Goal: Task Accomplishment & Management: Manage account settings

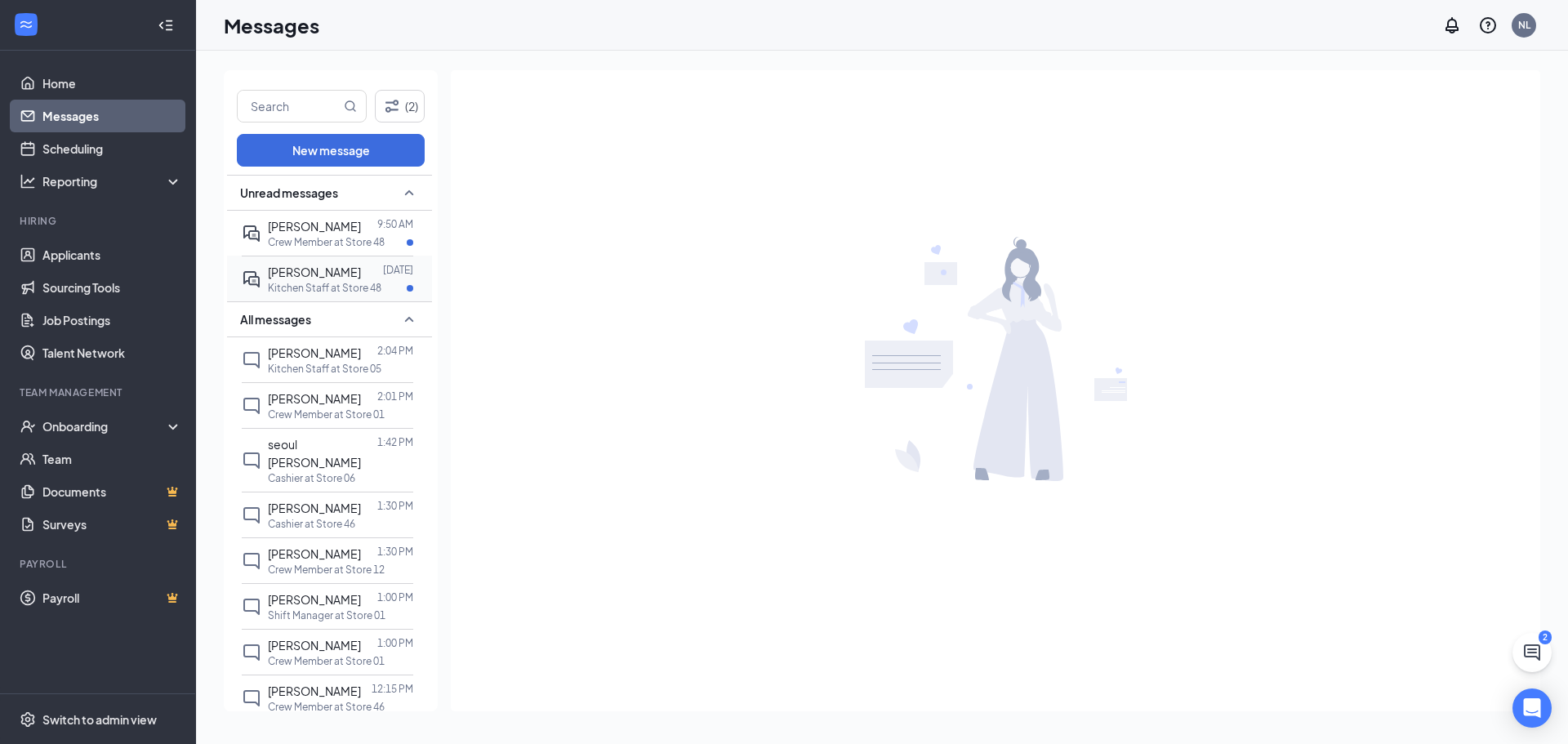
click at [303, 279] on span "[PERSON_NAME]" at bounding box center [314, 271] width 93 height 14
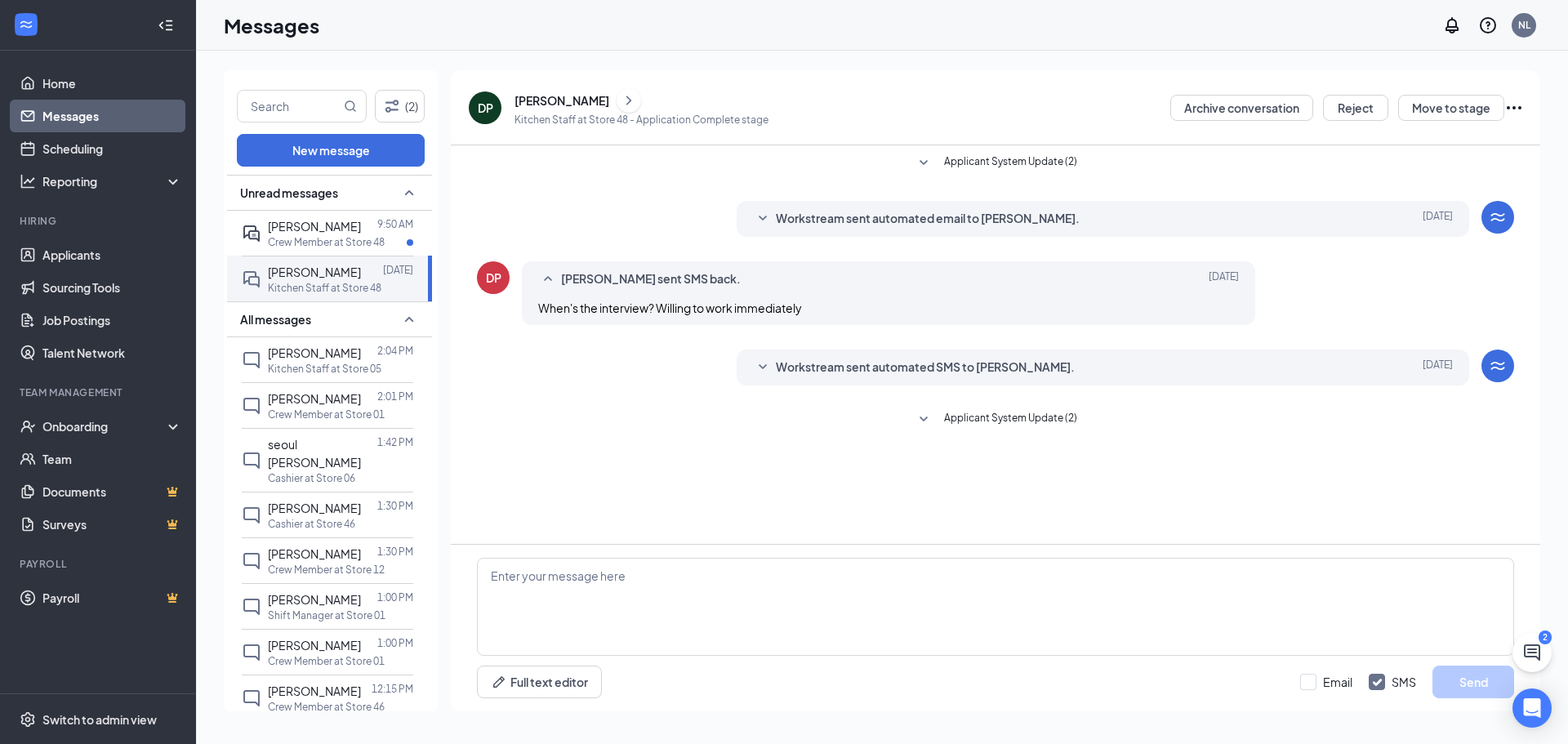
click at [383, 191] on div "Unread messages" at bounding box center [329, 193] width 205 height 36
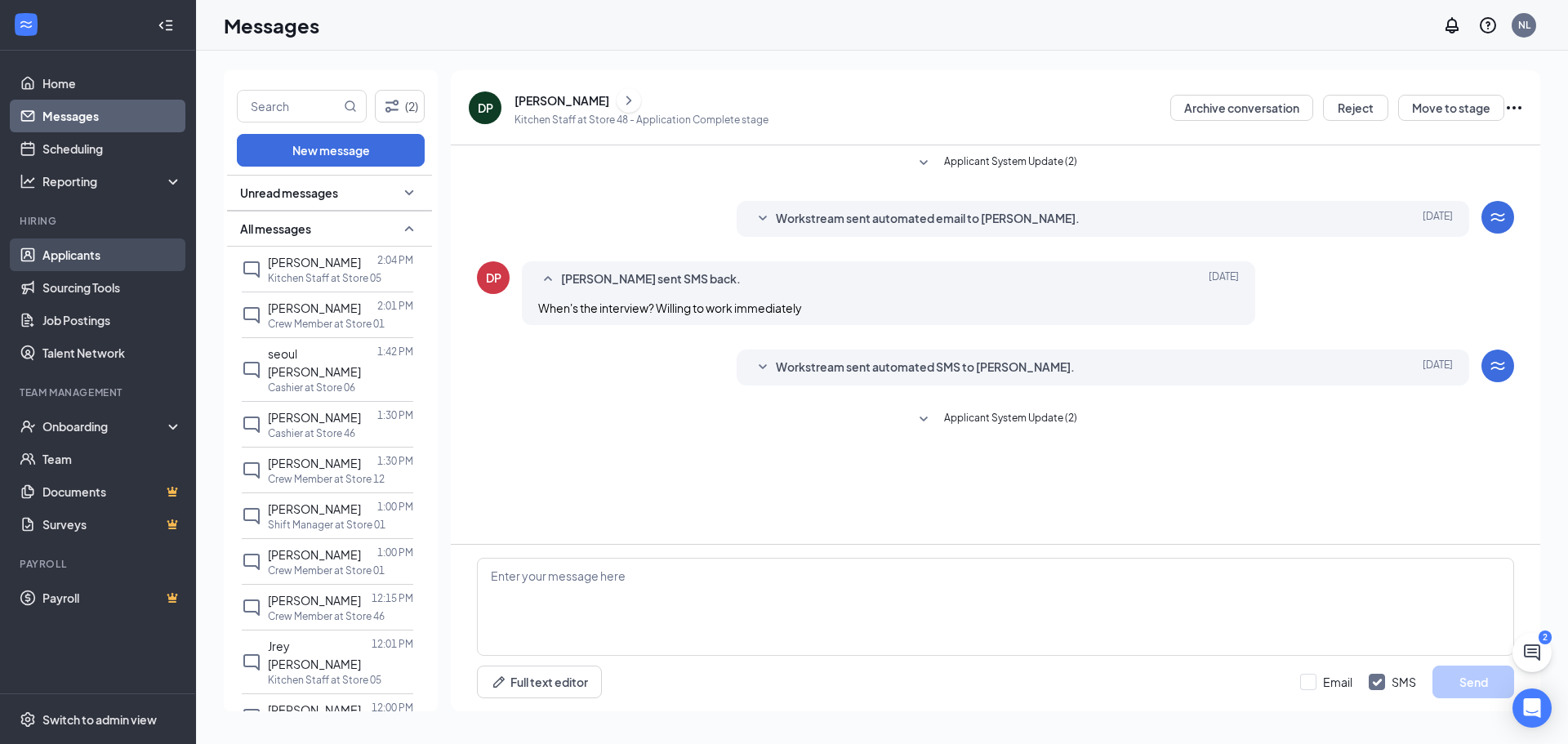
click at [81, 252] on link "Applicants" at bounding box center [112, 255] width 140 height 33
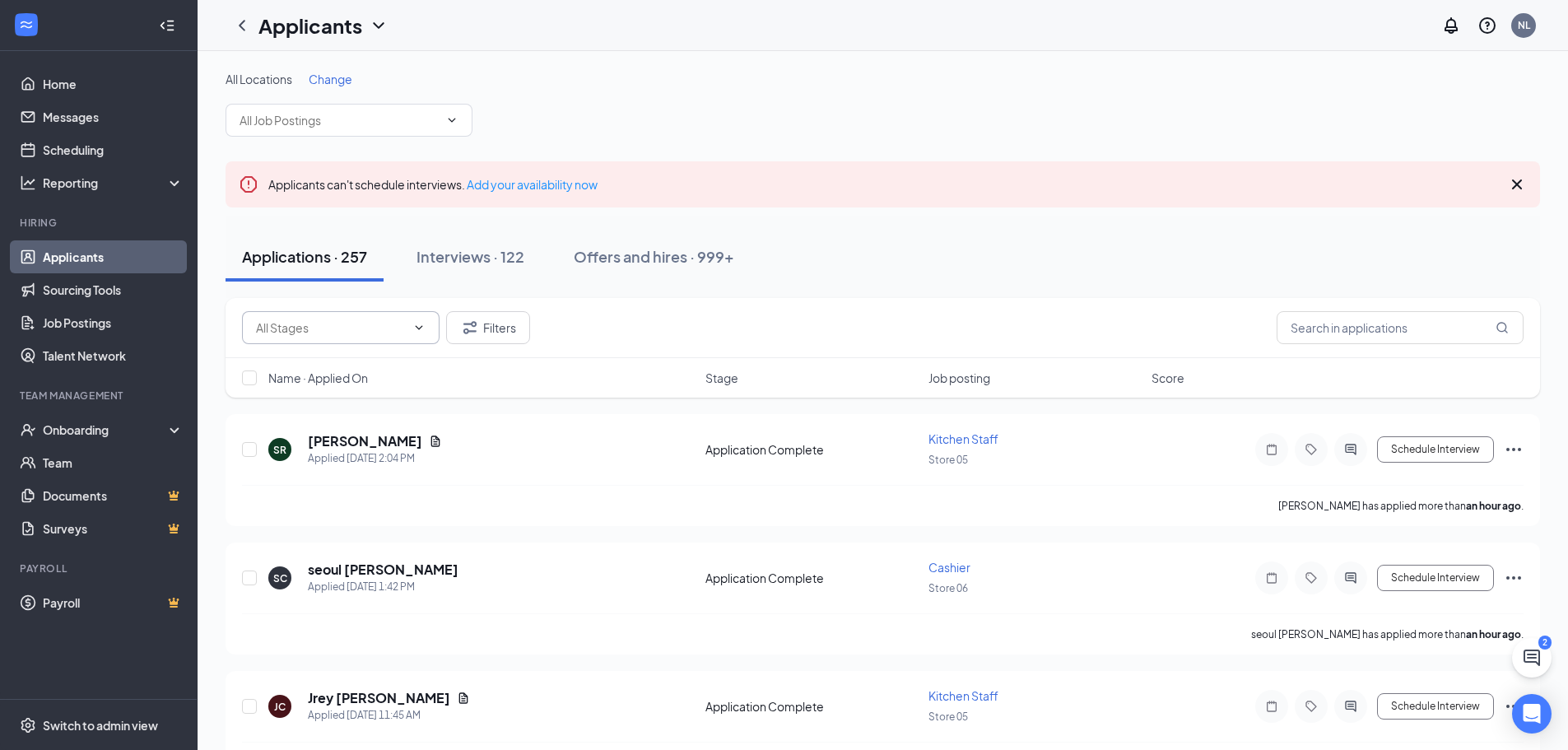
click at [371, 330] on input "text" at bounding box center [330, 327] width 150 height 18
click at [441, 124] on span at bounding box center [349, 120] width 247 height 33
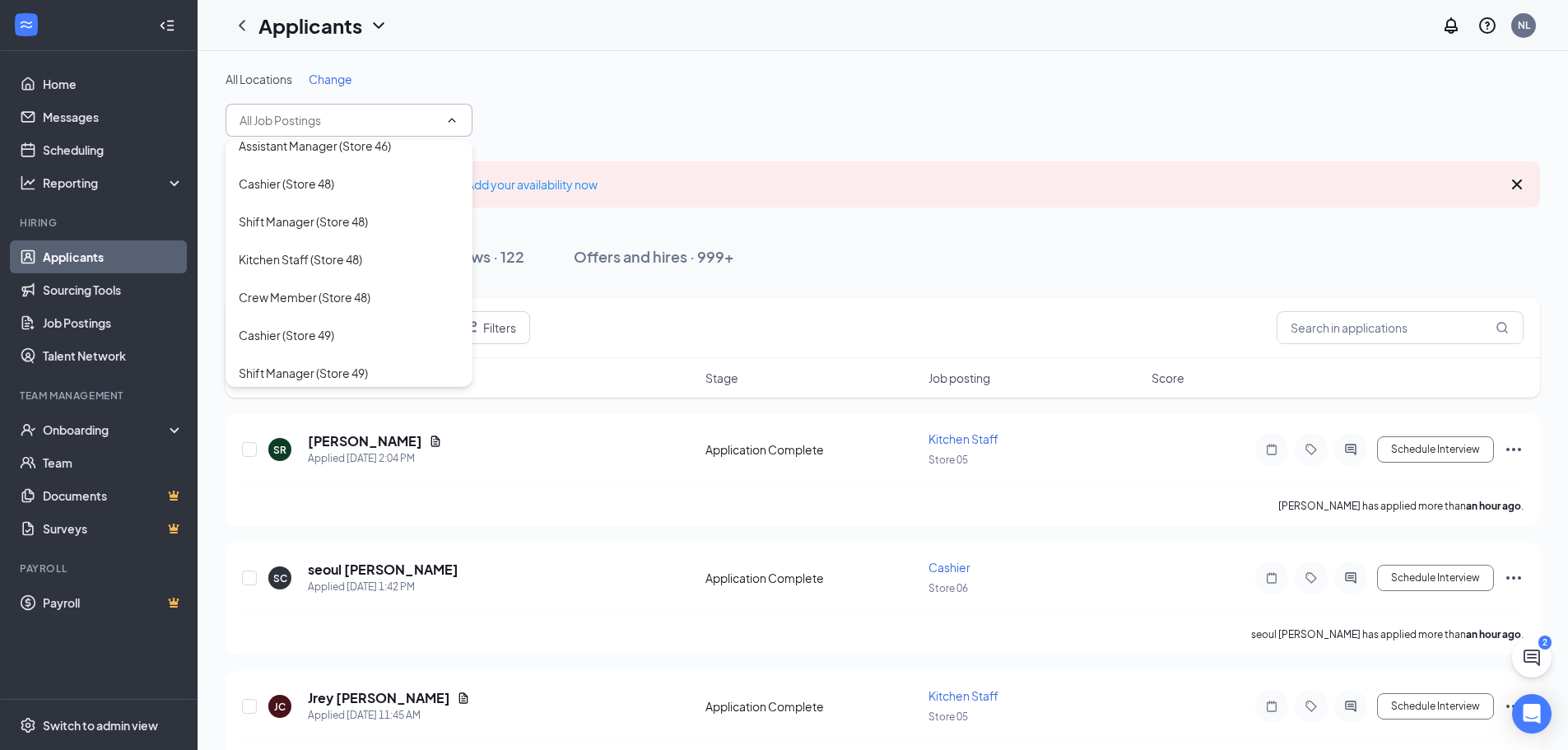
scroll to position [1153, 0]
click at [360, 216] on div "Shift Manager (Store 48)" at bounding box center [303, 218] width 129 height 18
type input "Shift Manager (Store 48)"
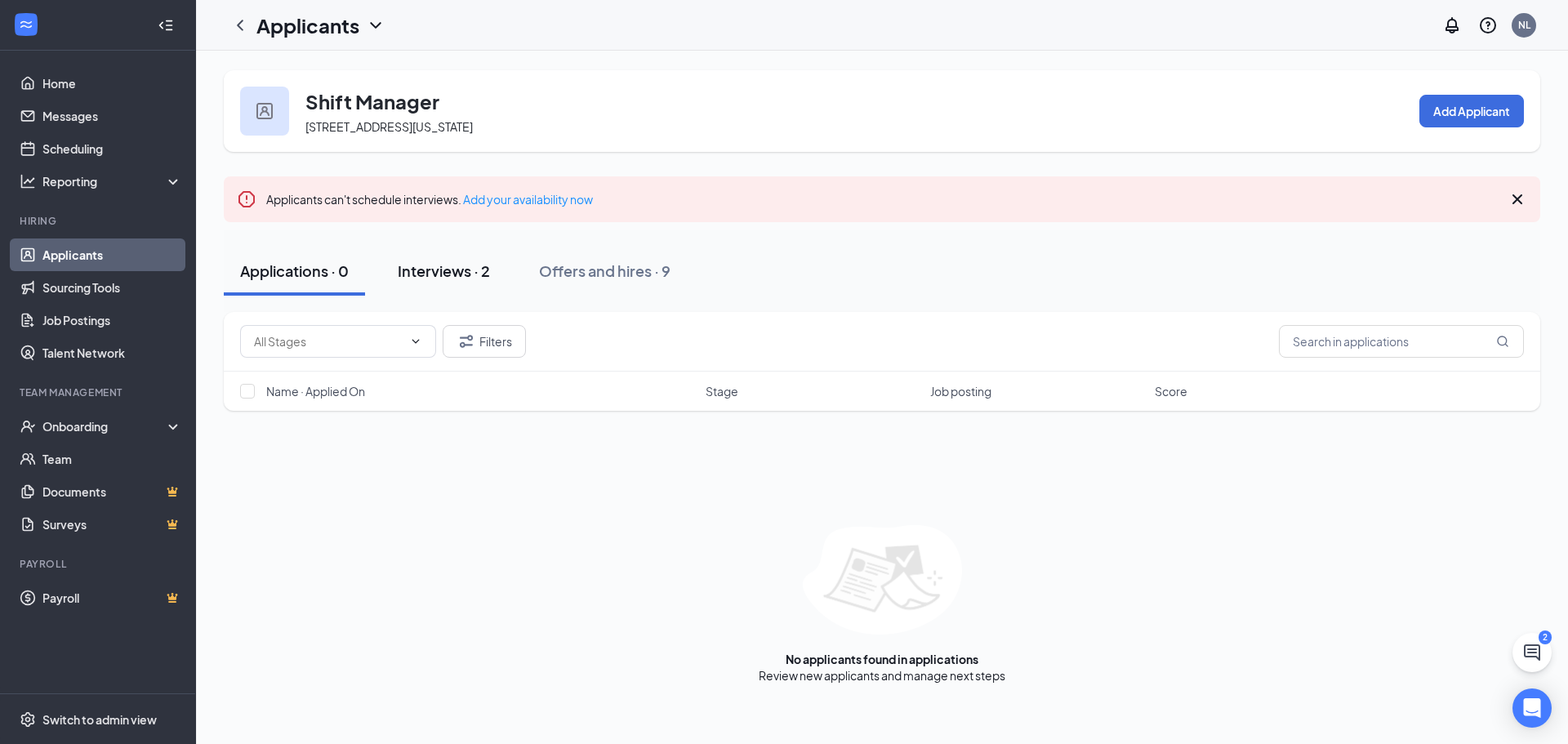
click at [486, 270] on div "Interviews · 2" at bounding box center [443, 270] width 92 height 20
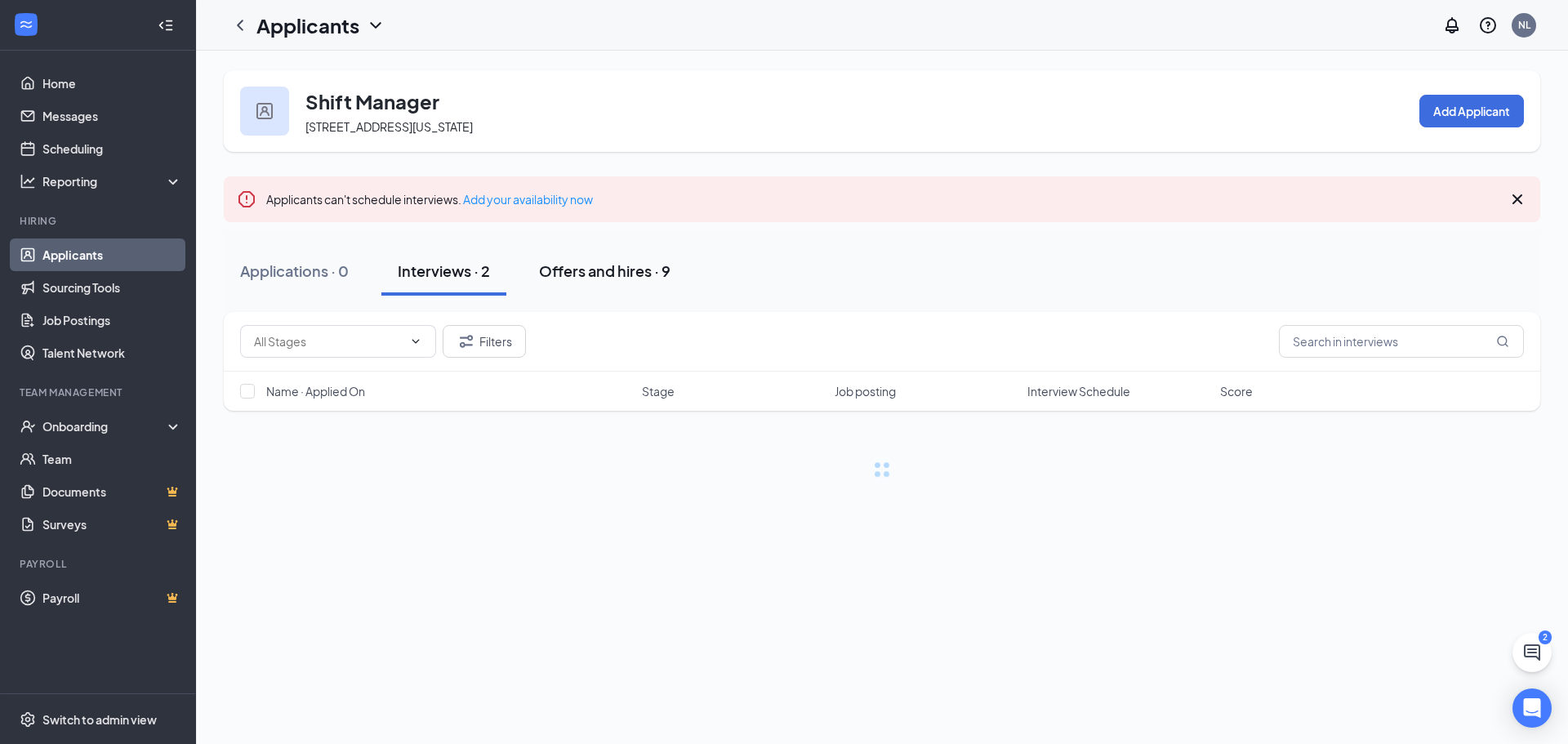
click at [621, 266] on div "Offers and hires · 9" at bounding box center [604, 270] width 131 height 20
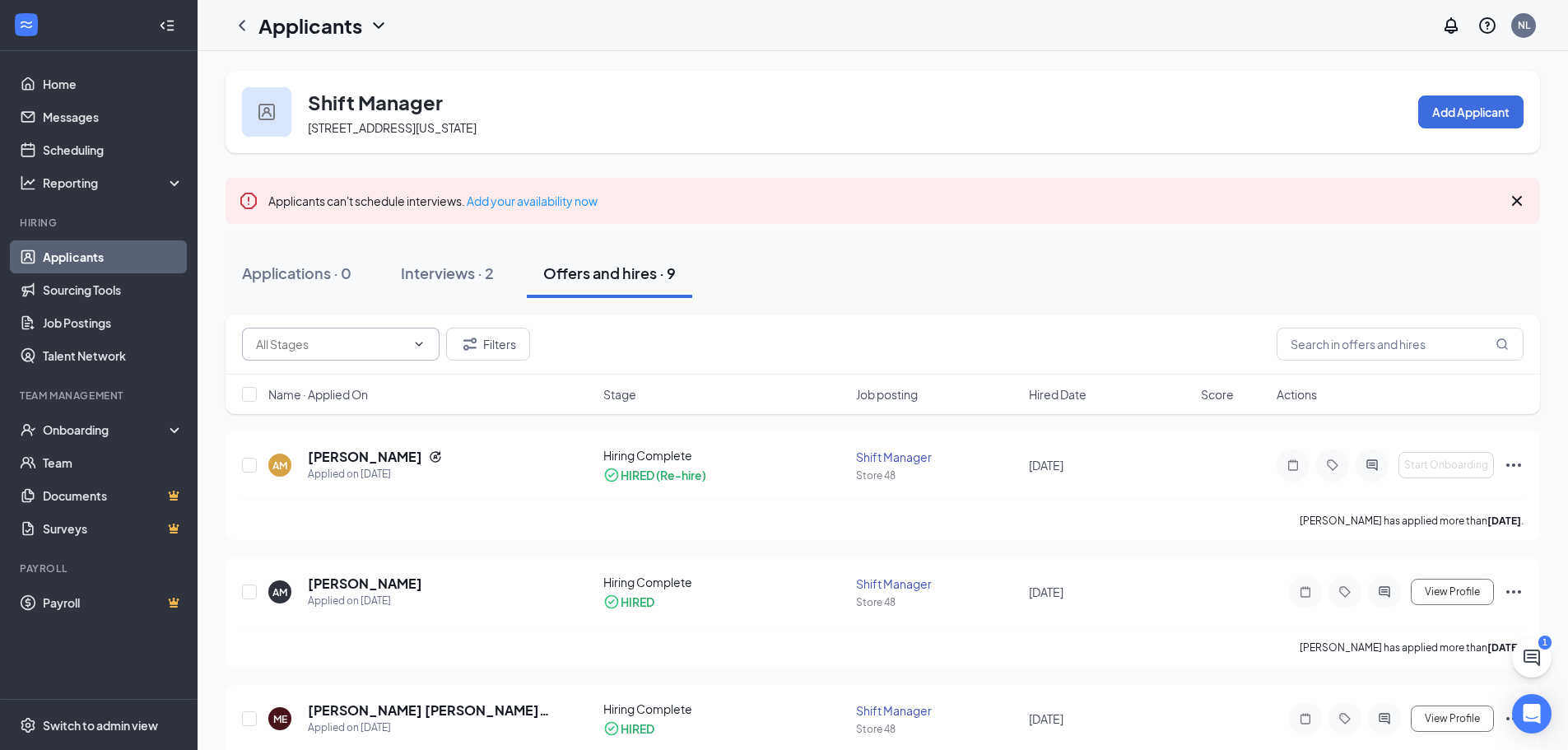
click at [431, 349] on span at bounding box center [341, 345] width 198 height 33
click at [433, 350] on span at bounding box center [341, 345] width 198 height 33
click at [291, 265] on div "Applications · 0" at bounding box center [296, 272] width 109 height 20
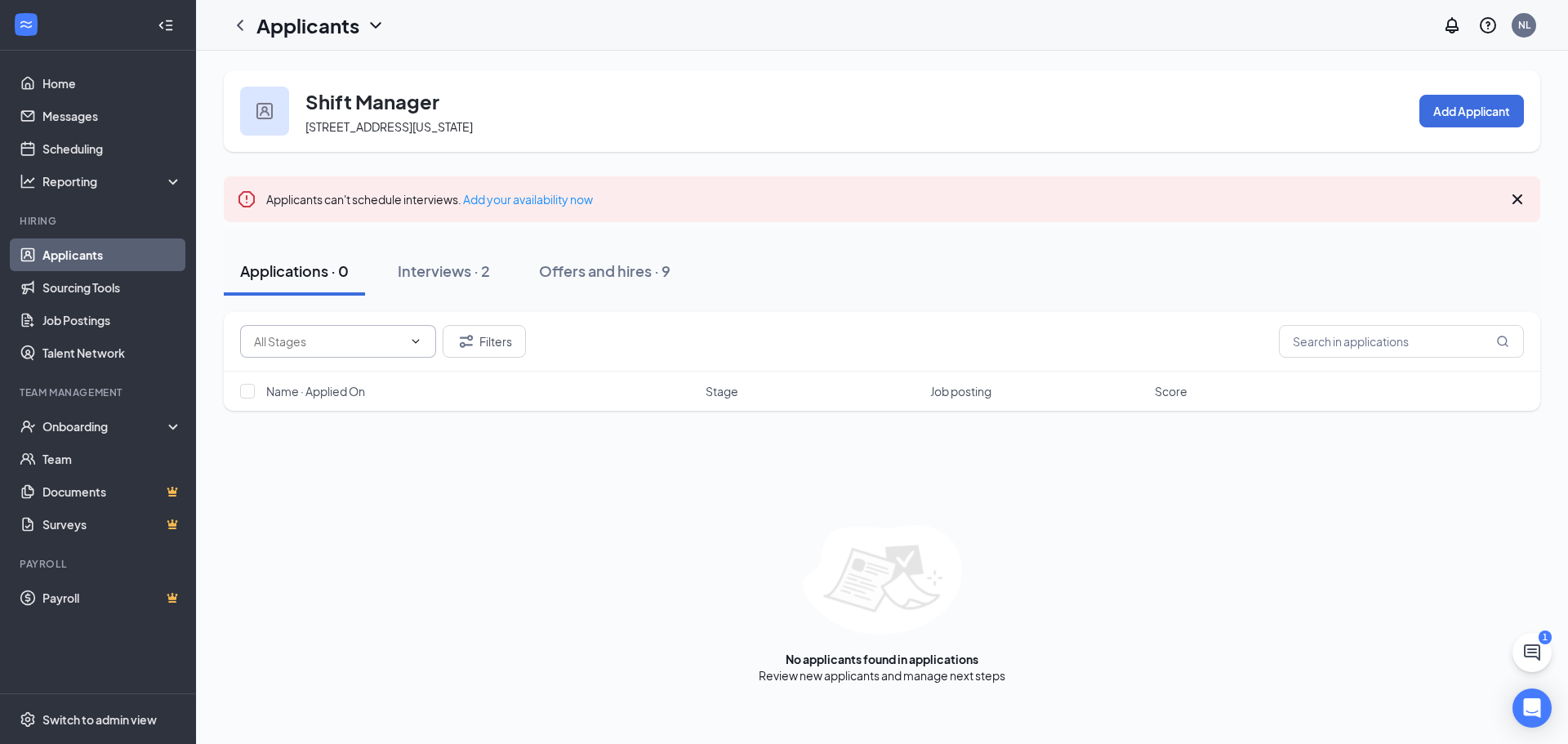
click at [419, 331] on span at bounding box center [338, 342] width 196 height 33
click at [437, 342] on div "Filters" at bounding box center [383, 342] width 286 height 33
click at [494, 347] on button "Filters" at bounding box center [483, 342] width 83 height 33
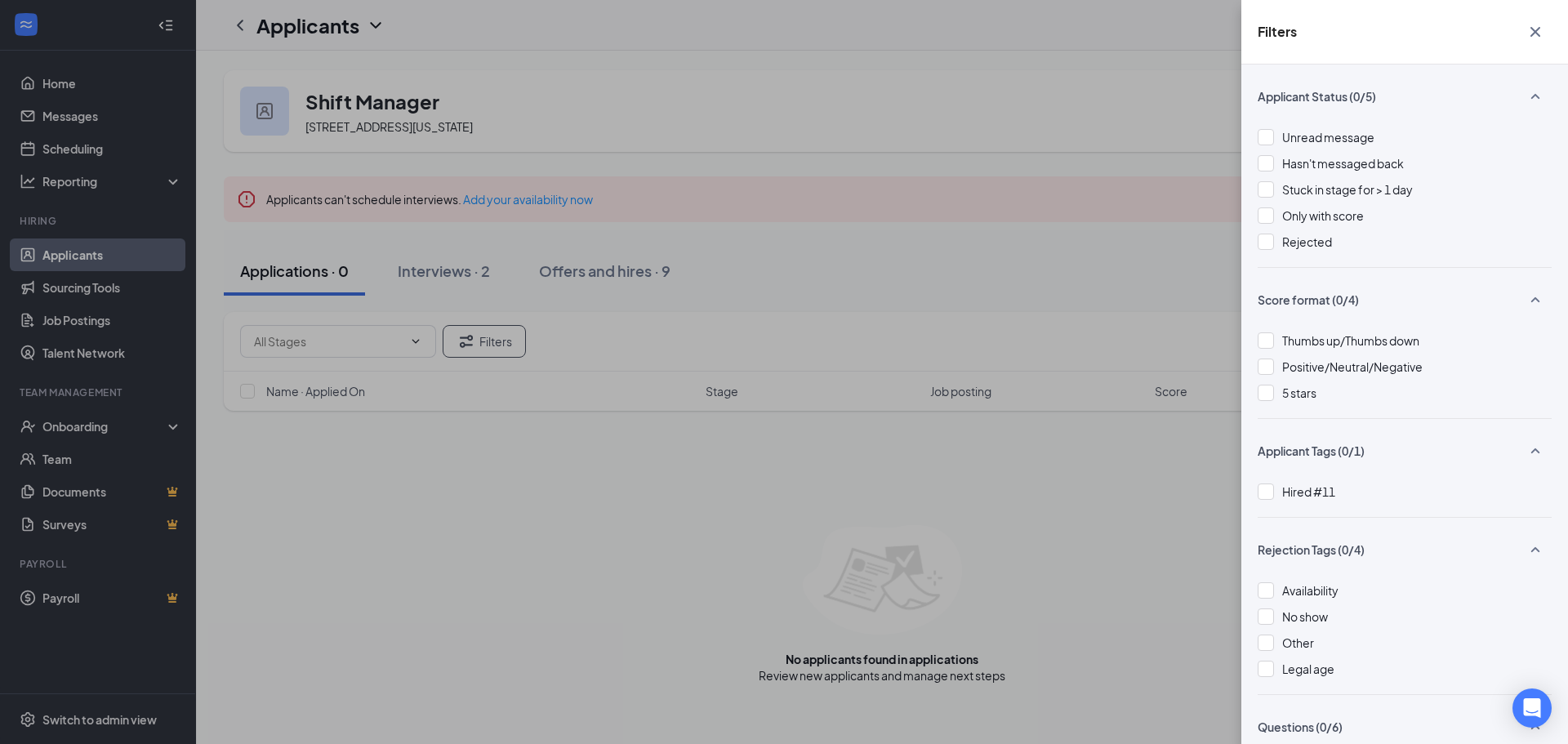
click at [1538, 23] on icon "Cross" at bounding box center [1535, 32] width 19 height 19
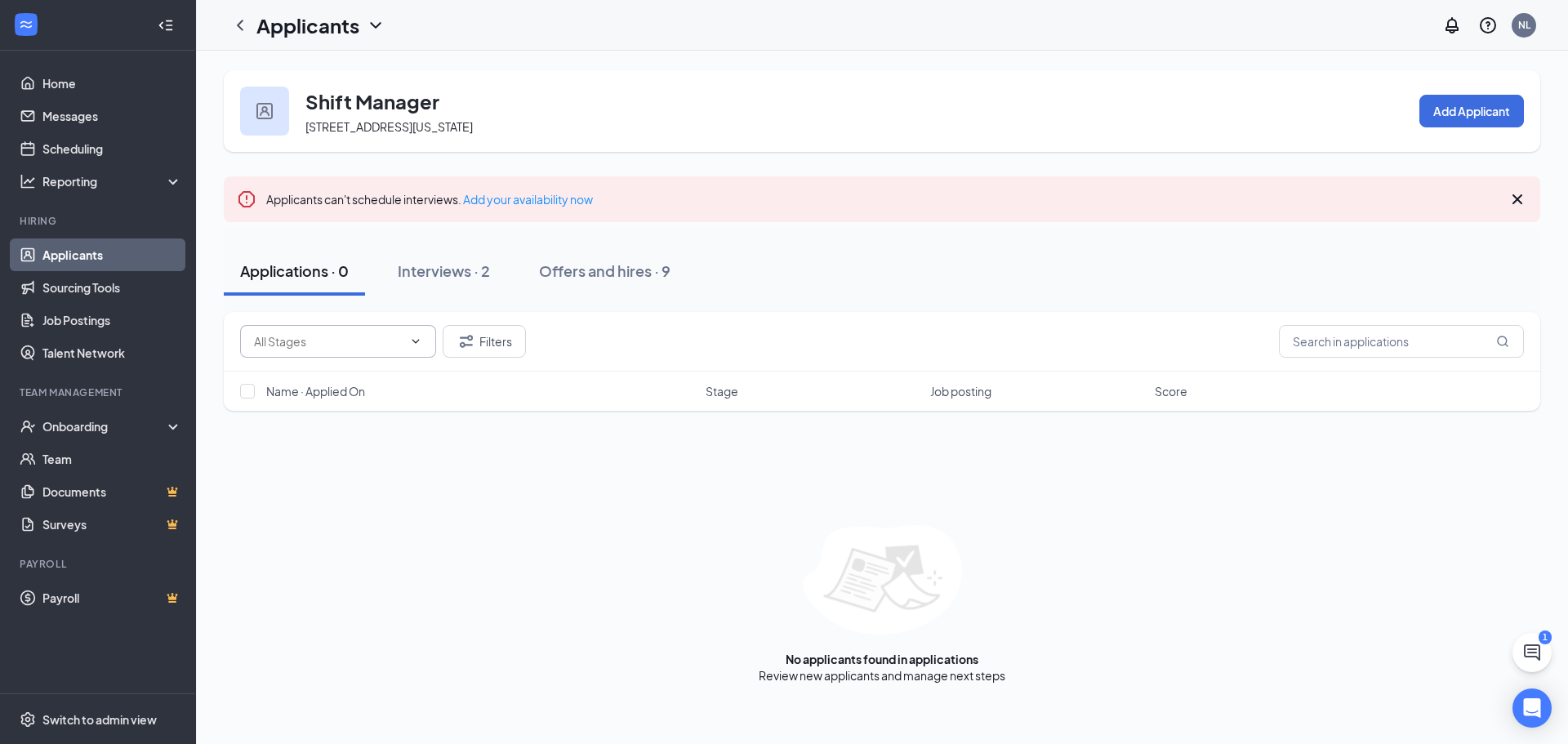
click at [414, 341] on icon "ChevronDown" at bounding box center [416, 341] width 8 height 4
click at [414, 341] on icon "ChevronUp" at bounding box center [415, 342] width 13 height 13
click at [459, 353] on button "Filters" at bounding box center [483, 342] width 83 height 33
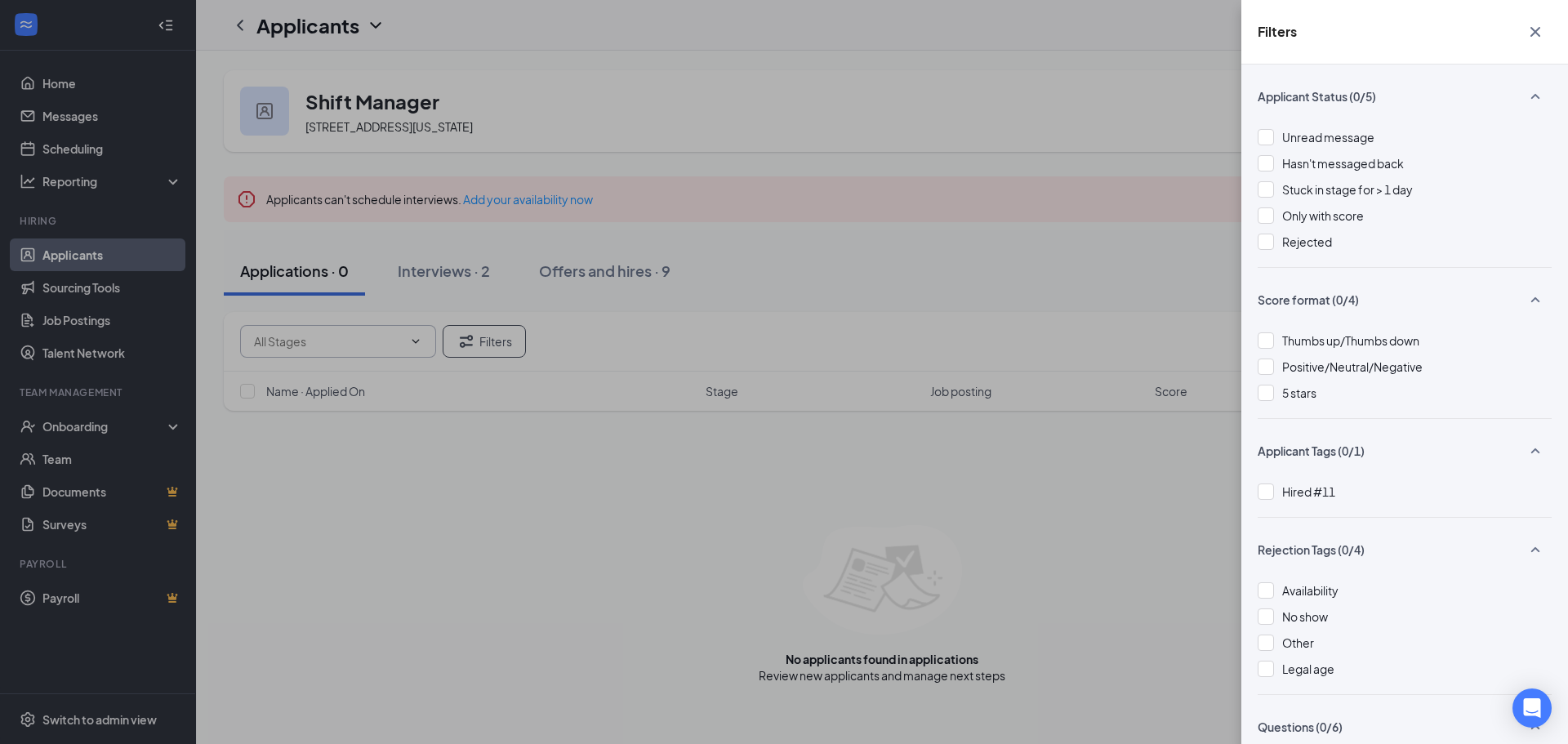
click at [1548, 29] on button "button" at bounding box center [1535, 32] width 33 height 31
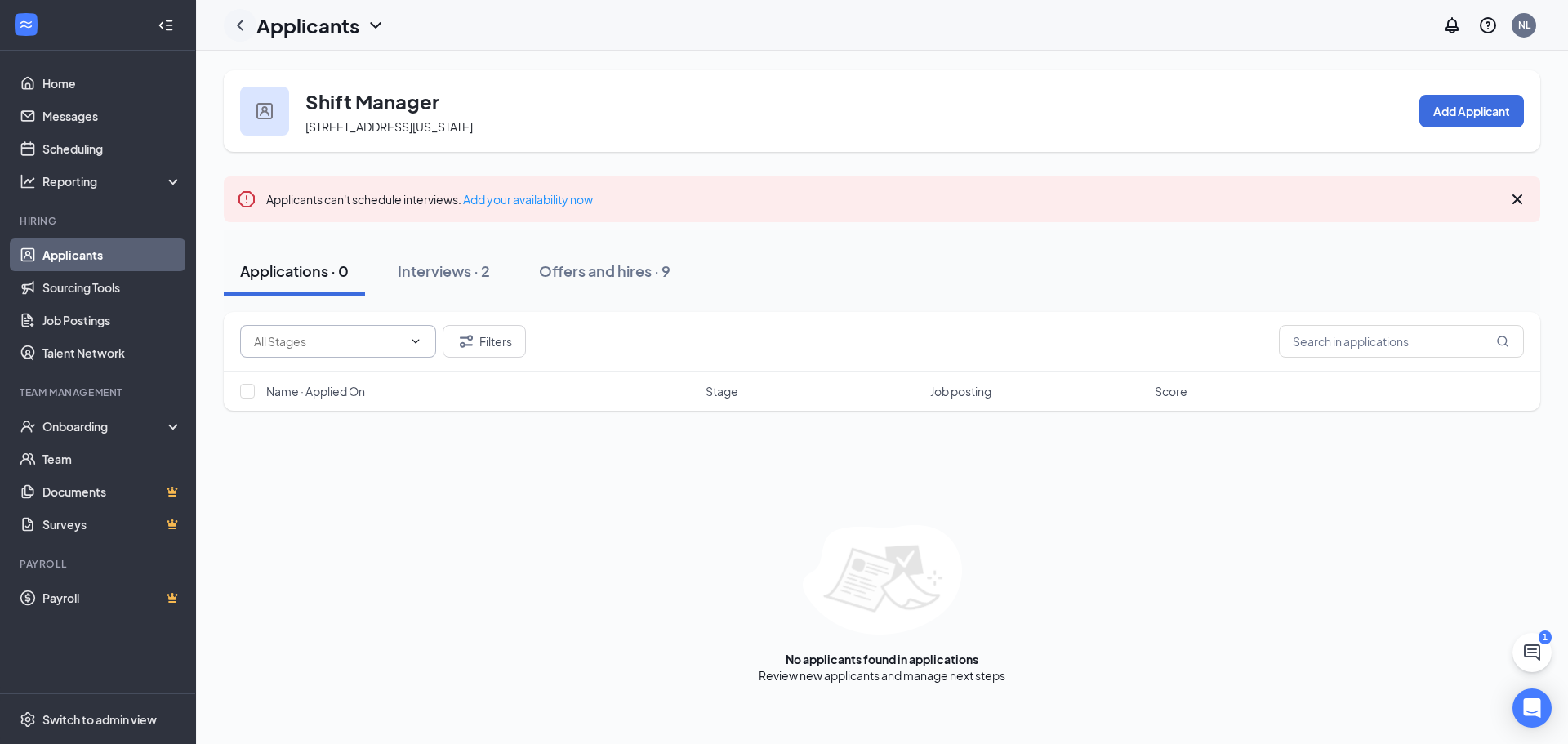
click at [241, 33] on icon "ChevronLeft" at bounding box center [240, 25] width 19 height 19
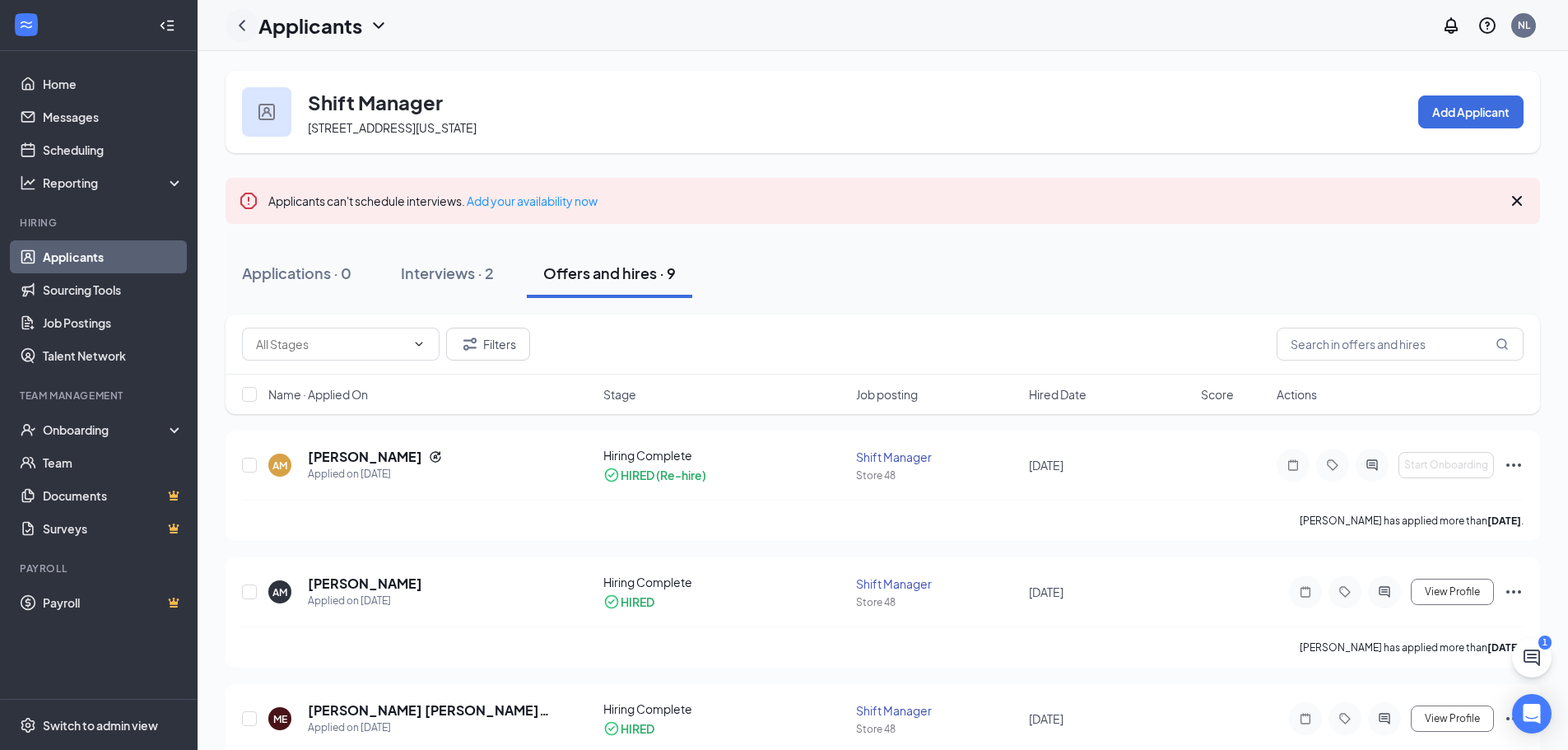
click at [244, 32] on icon "ChevronLeft" at bounding box center [242, 25] width 19 height 19
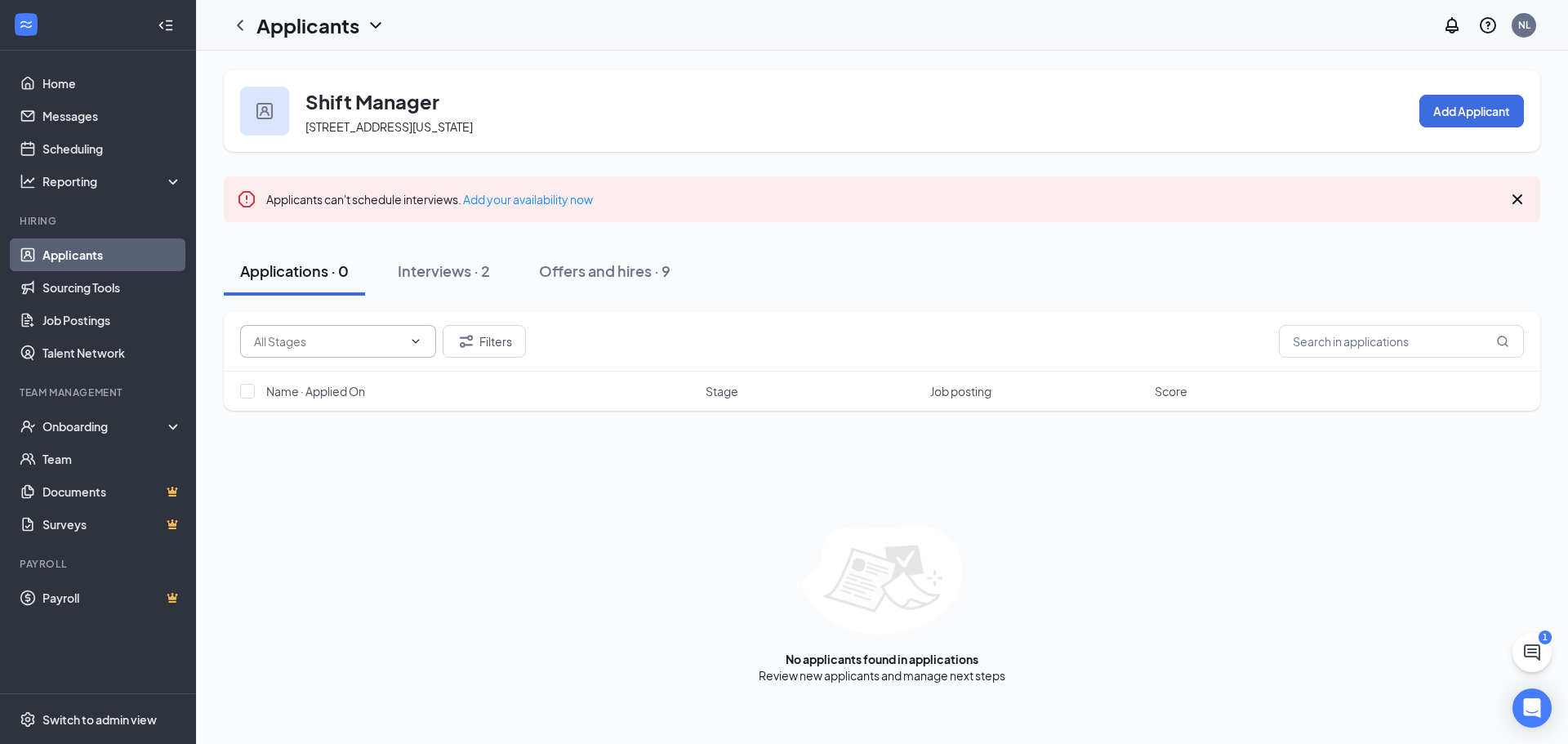
click at [409, 336] on span at bounding box center [414, 342] width 16 height 13
click at [416, 338] on icon "ChevronUp" at bounding box center [415, 342] width 13 height 13
click at [649, 276] on div "Offers and hires · 9" at bounding box center [604, 270] width 131 height 20
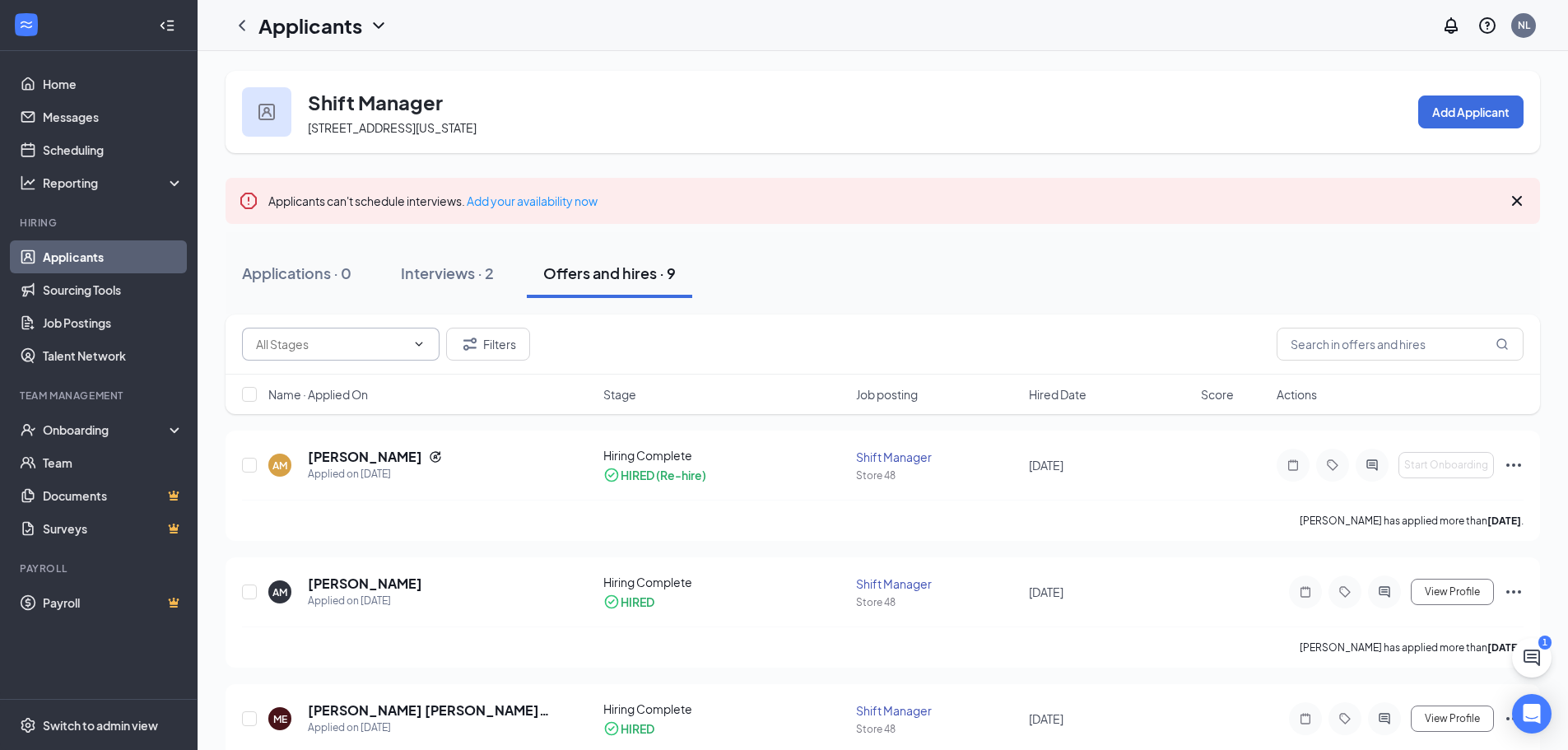
click at [422, 343] on icon "ChevronDown" at bounding box center [420, 344] width 8 height 4
click at [249, 28] on icon "ChevronLeft" at bounding box center [242, 25] width 19 height 19
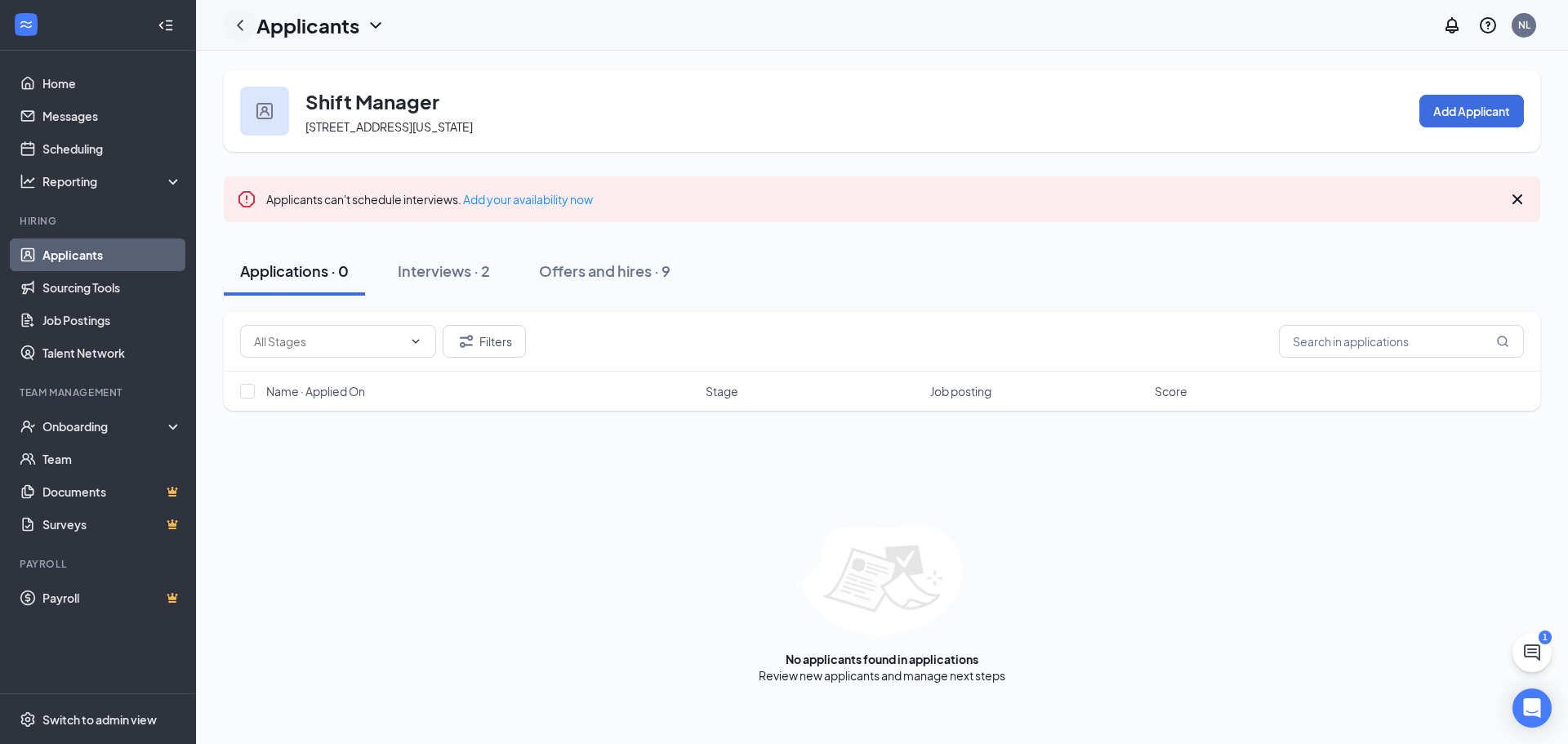
click at [247, 28] on icon "ChevronLeft" at bounding box center [240, 25] width 19 height 19
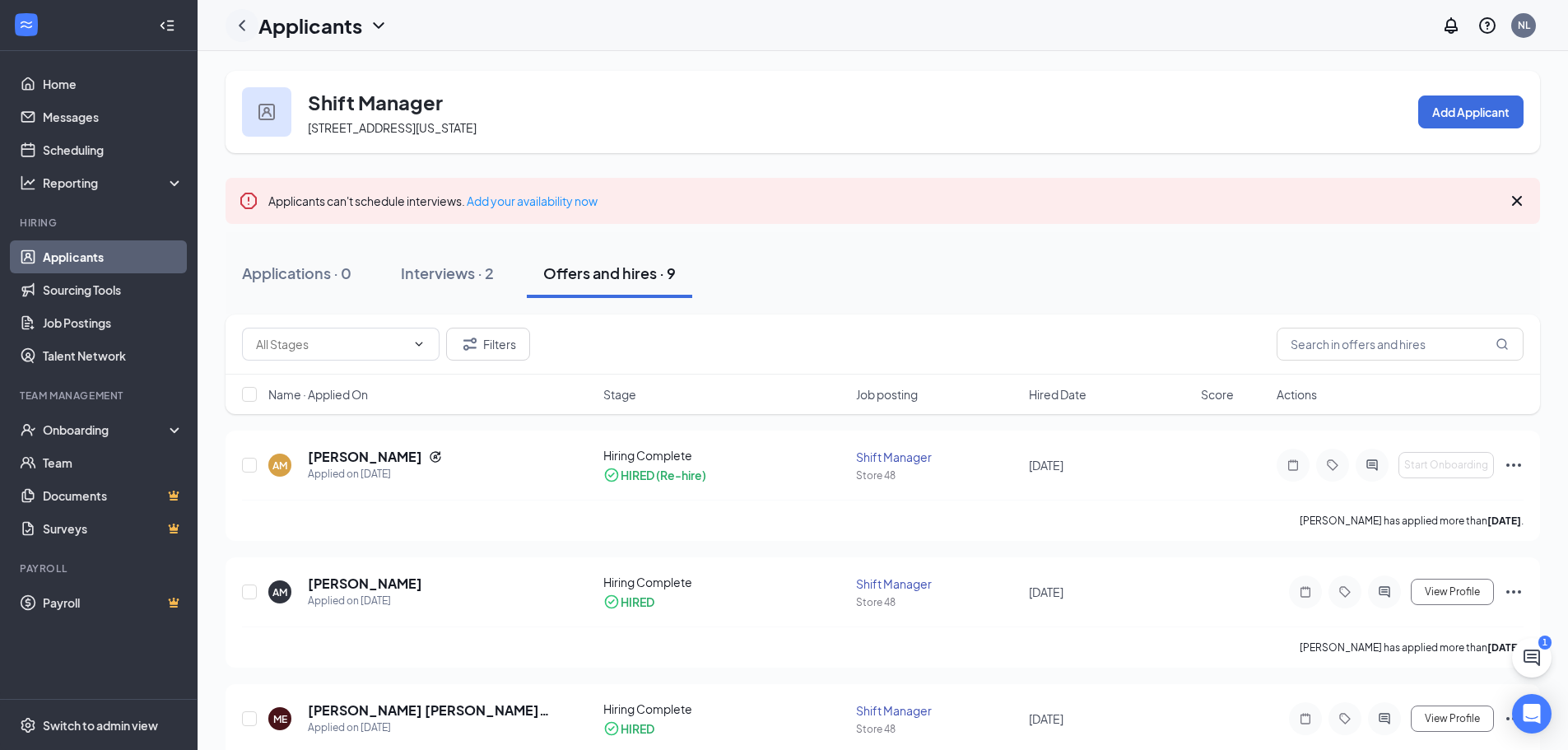
click at [249, 28] on icon "ChevronLeft" at bounding box center [242, 25] width 19 height 19
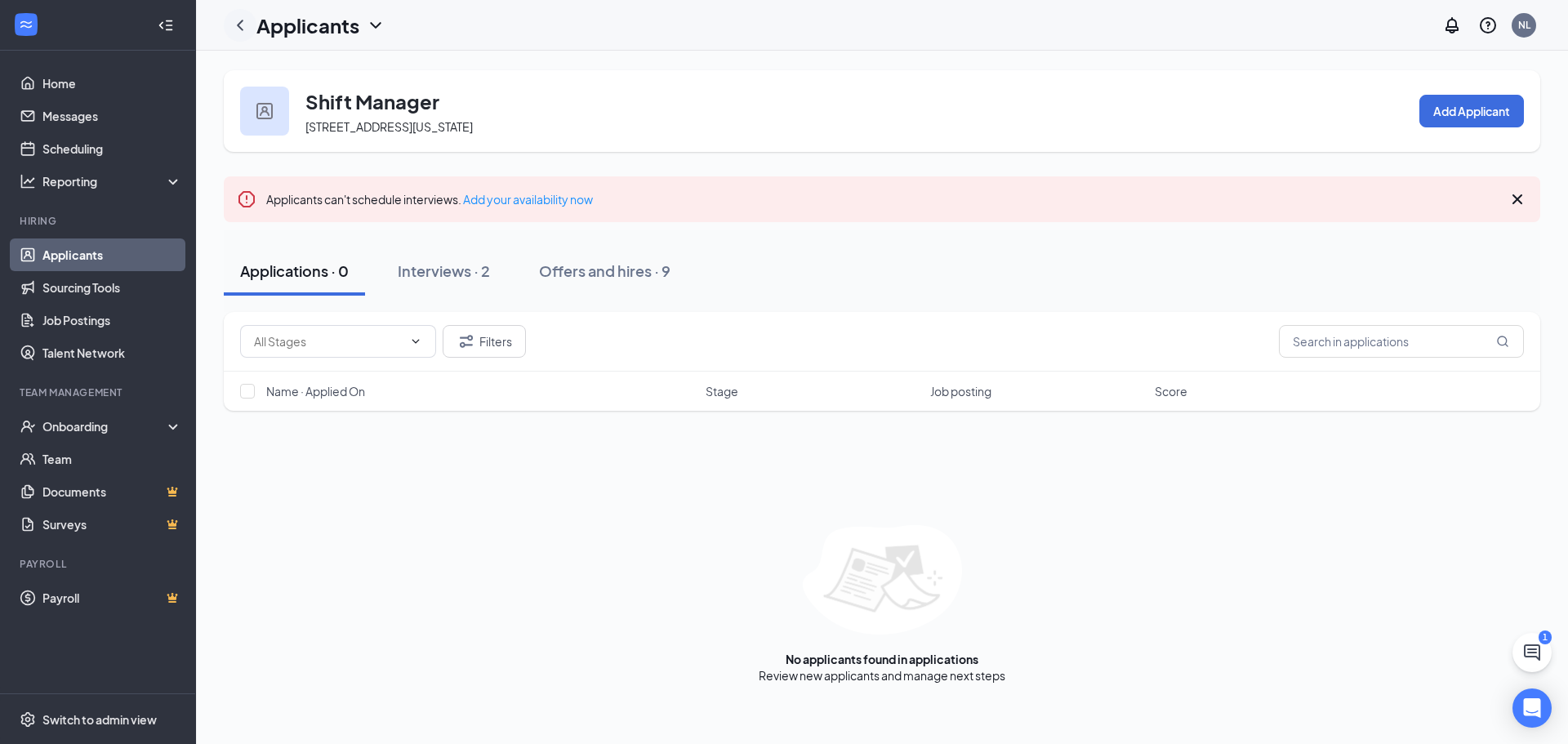
click at [247, 28] on icon "ChevronLeft" at bounding box center [240, 25] width 19 height 19
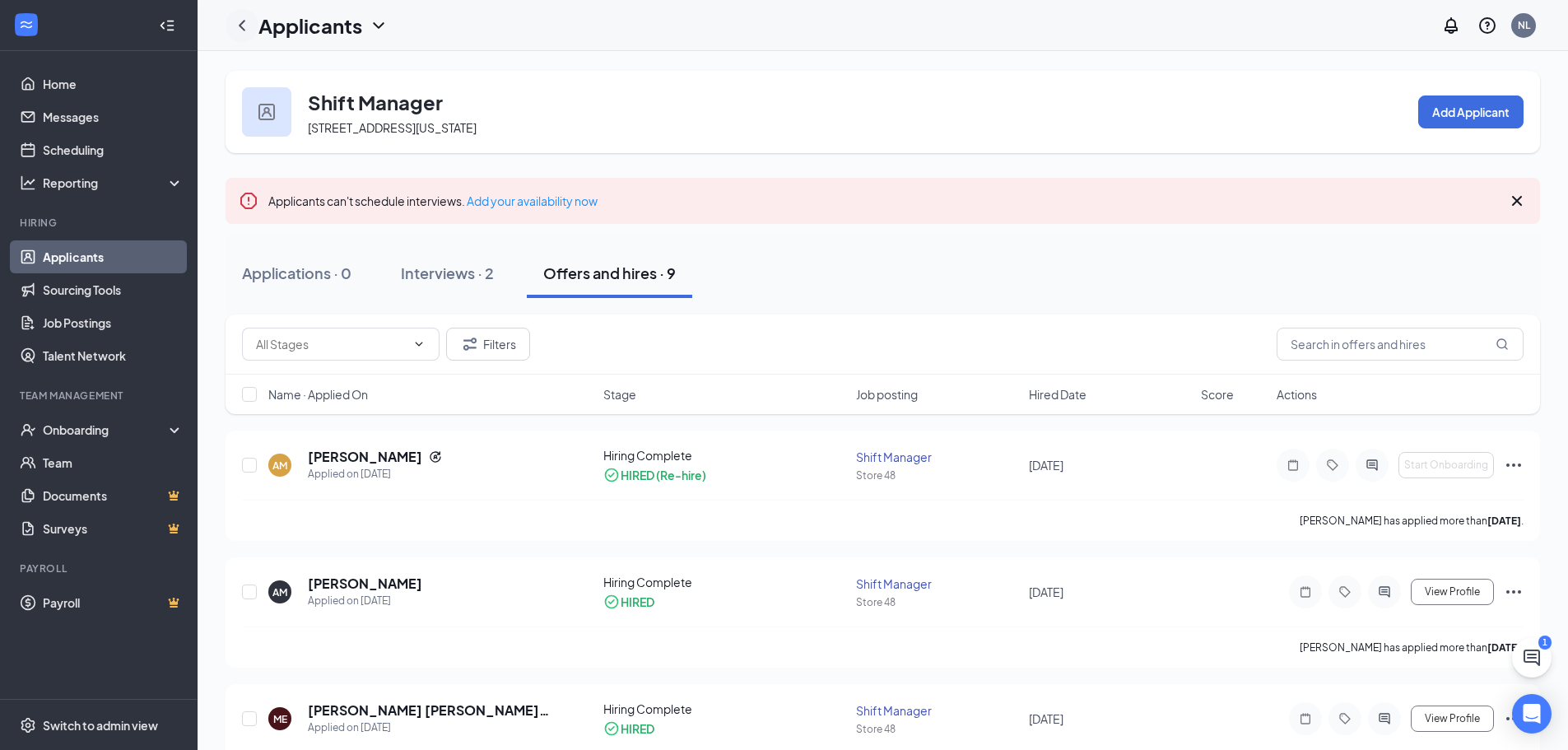
click at [238, 22] on icon "ChevronLeft" at bounding box center [242, 25] width 19 height 19
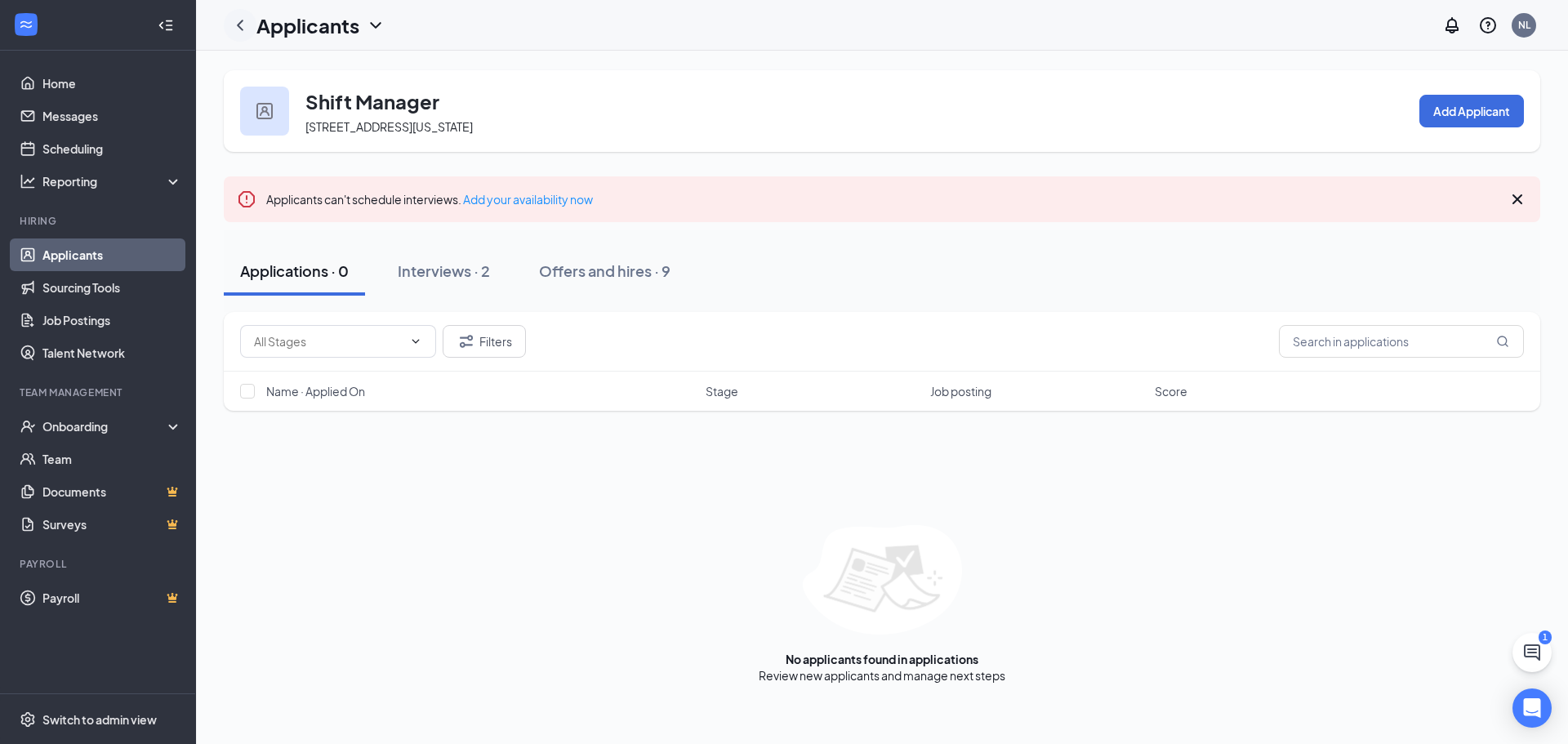
click at [236, 22] on icon "ChevronLeft" at bounding box center [240, 25] width 19 height 19
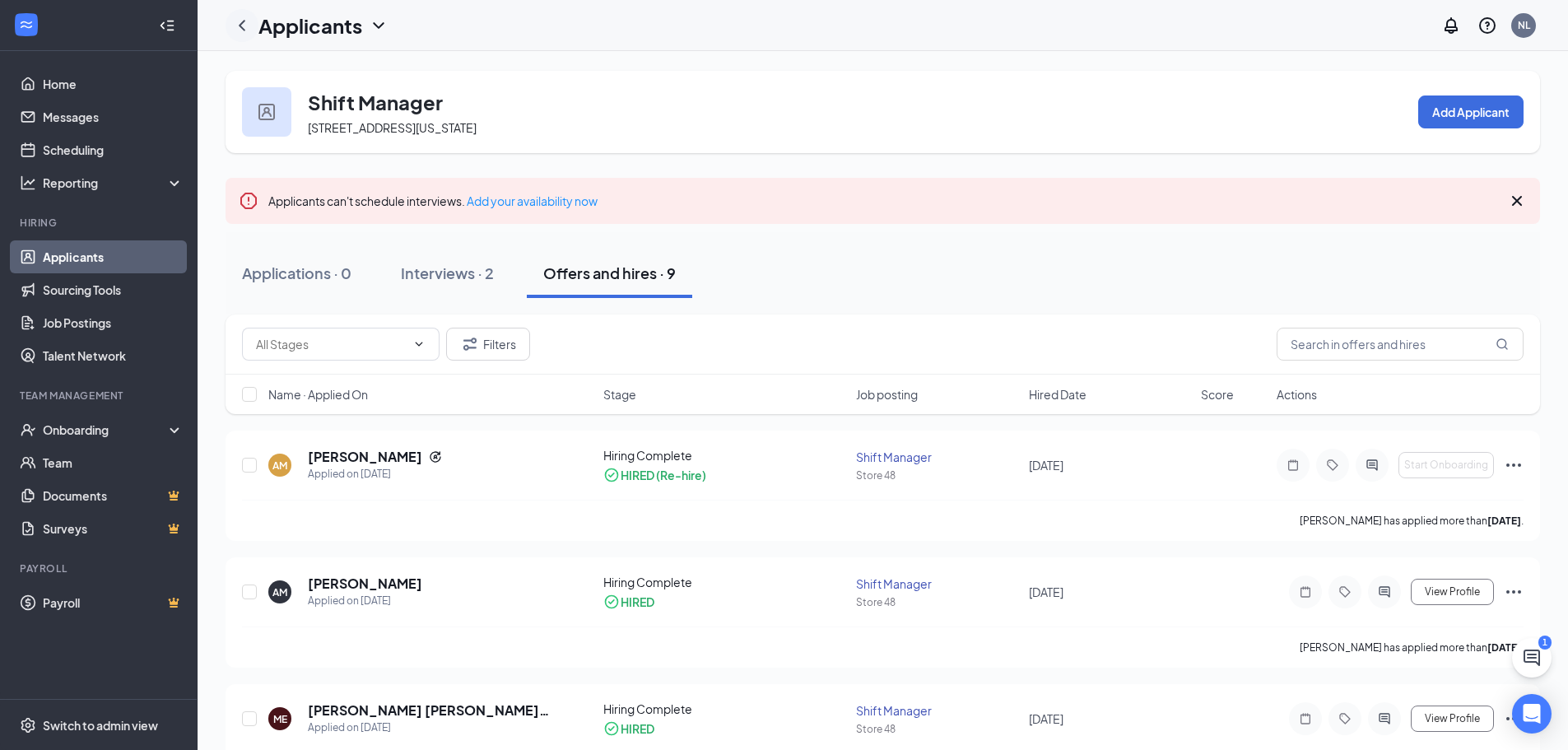
click at [238, 22] on icon "ChevronLeft" at bounding box center [242, 25] width 19 height 19
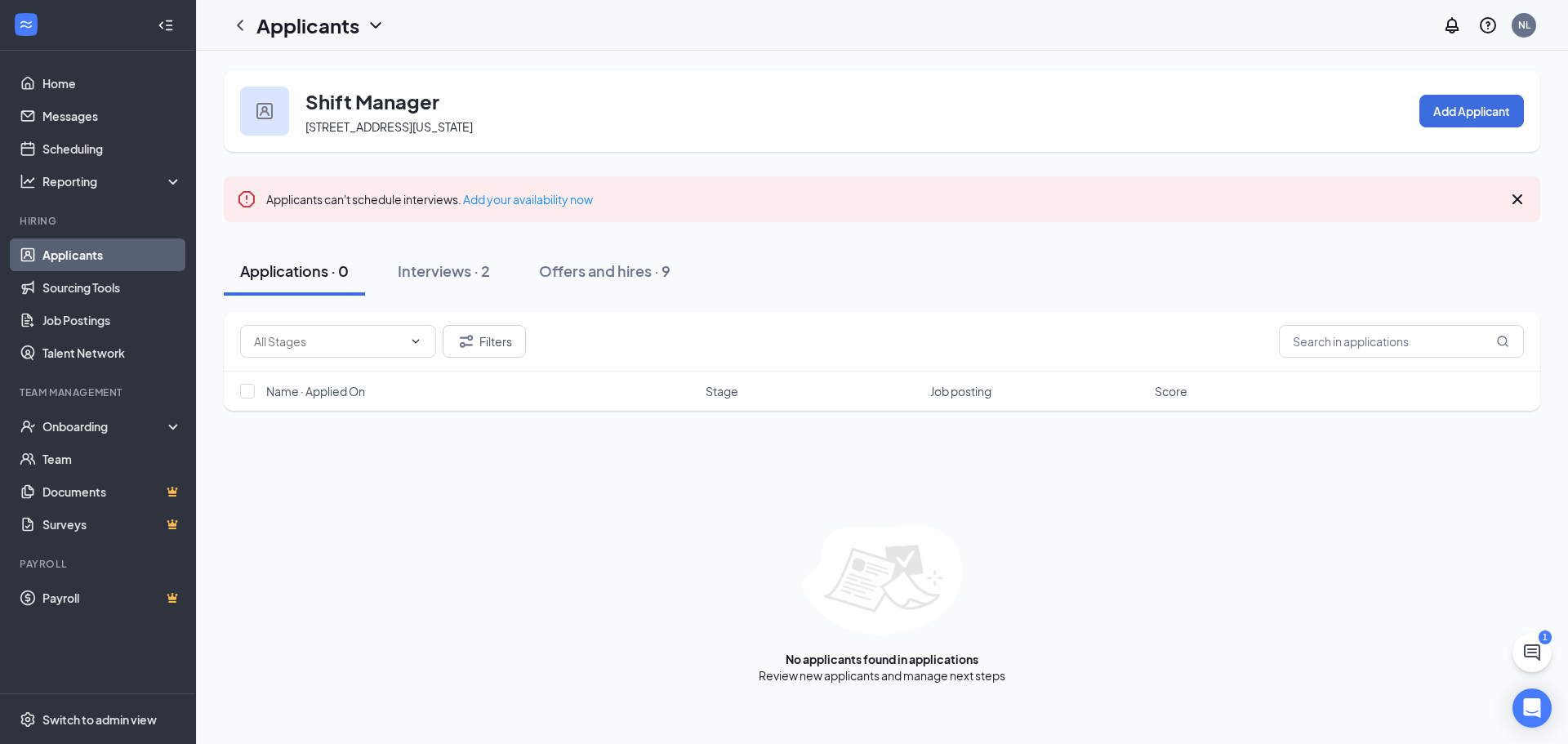
click at [165, 250] on link "Applicants" at bounding box center [112, 255] width 140 height 33
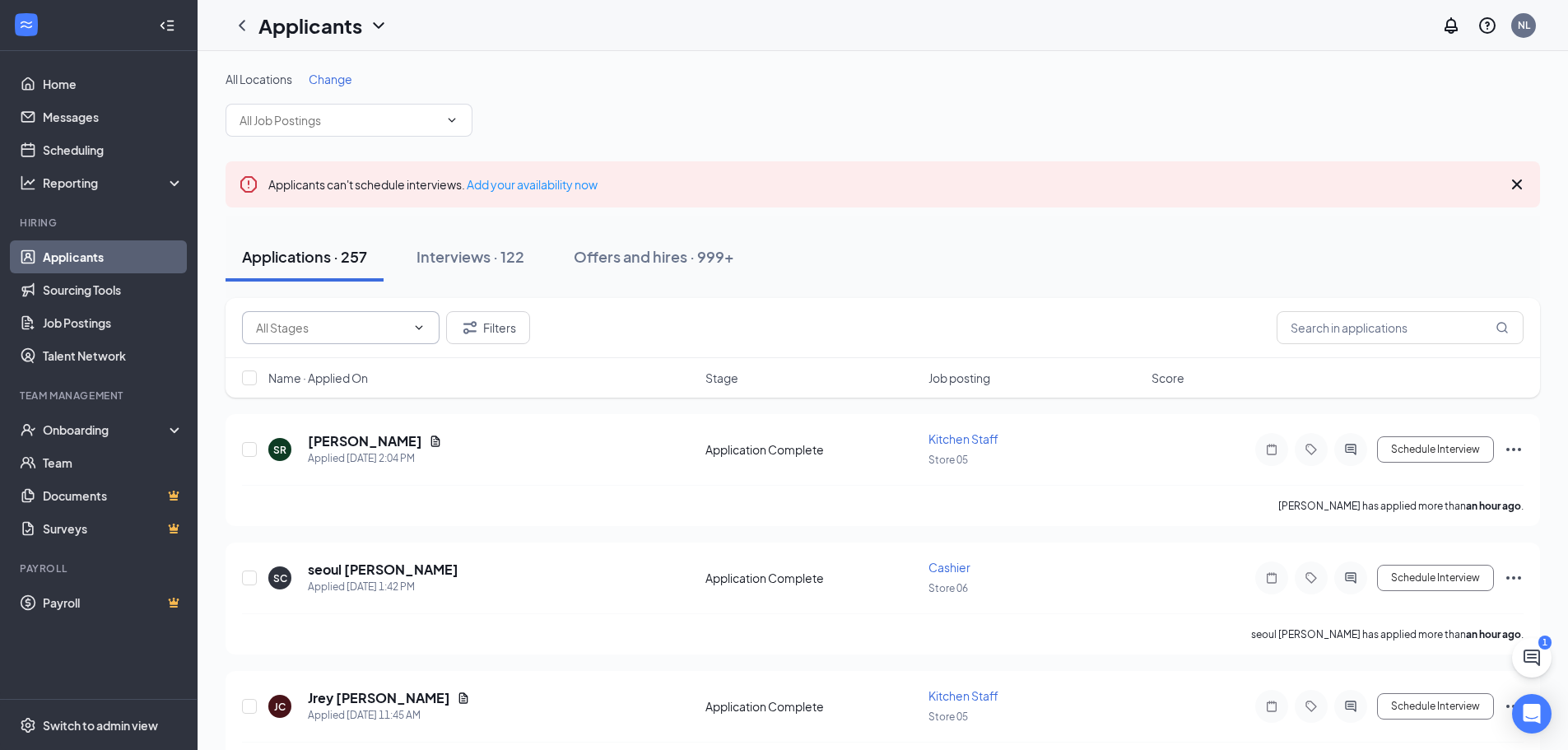
click at [422, 329] on icon "ChevronDown" at bounding box center [419, 328] width 14 height 14
click at [427, 320] on span at bounding box center [341, 327] width 198 height 33
click at [605, 255] on div "Offers and hires · 999+" at bounding box center [654, 256] width 160 height 20
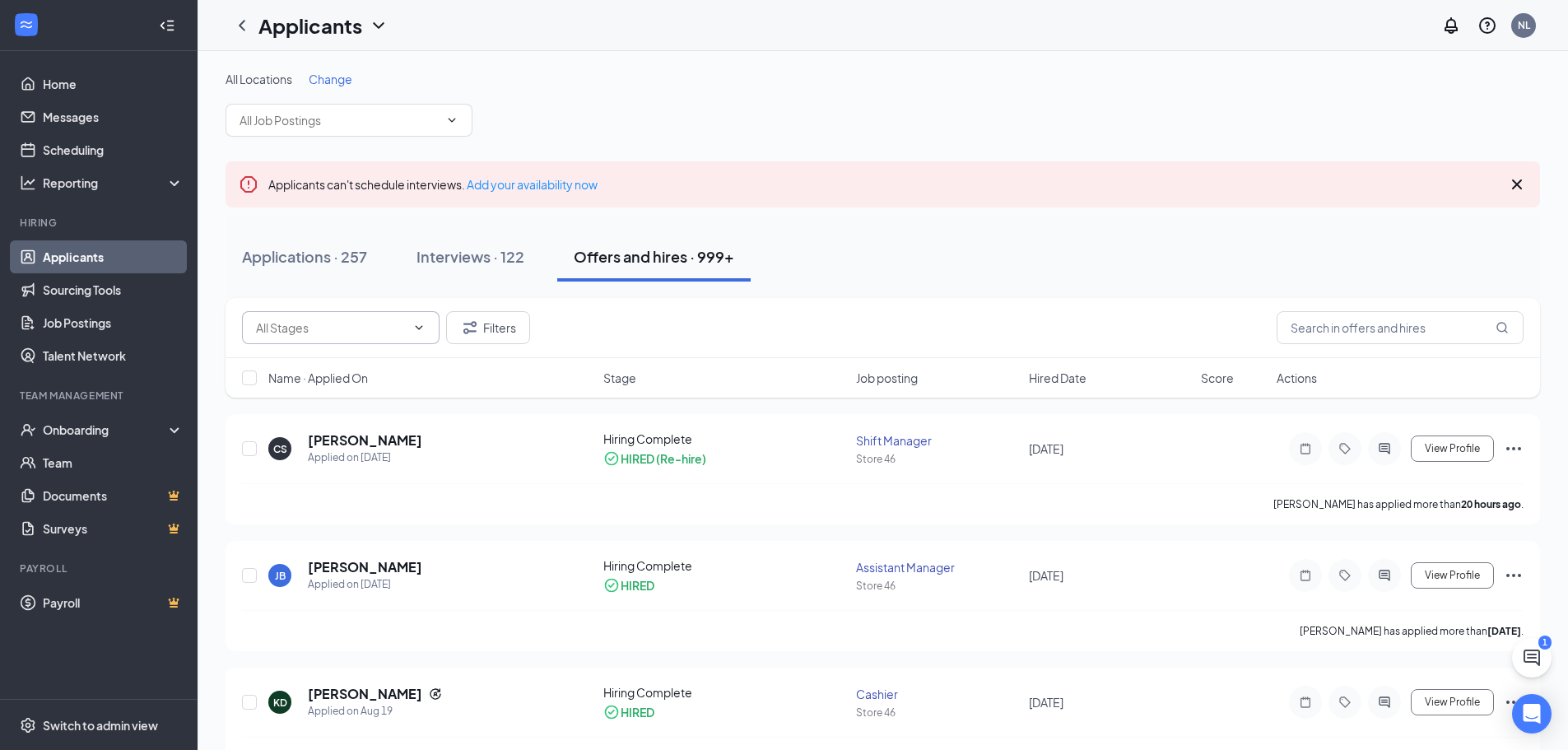
click at [420, 338] on span at bounding box center [341, 327] width 198 height 33
click at [420, 333] on icon "ChevronUp" at bounding box center [419, 328] width 14 height 14
click at [480, 315] on button "Filters" at bounding box center [487, 327] width 84 height 33
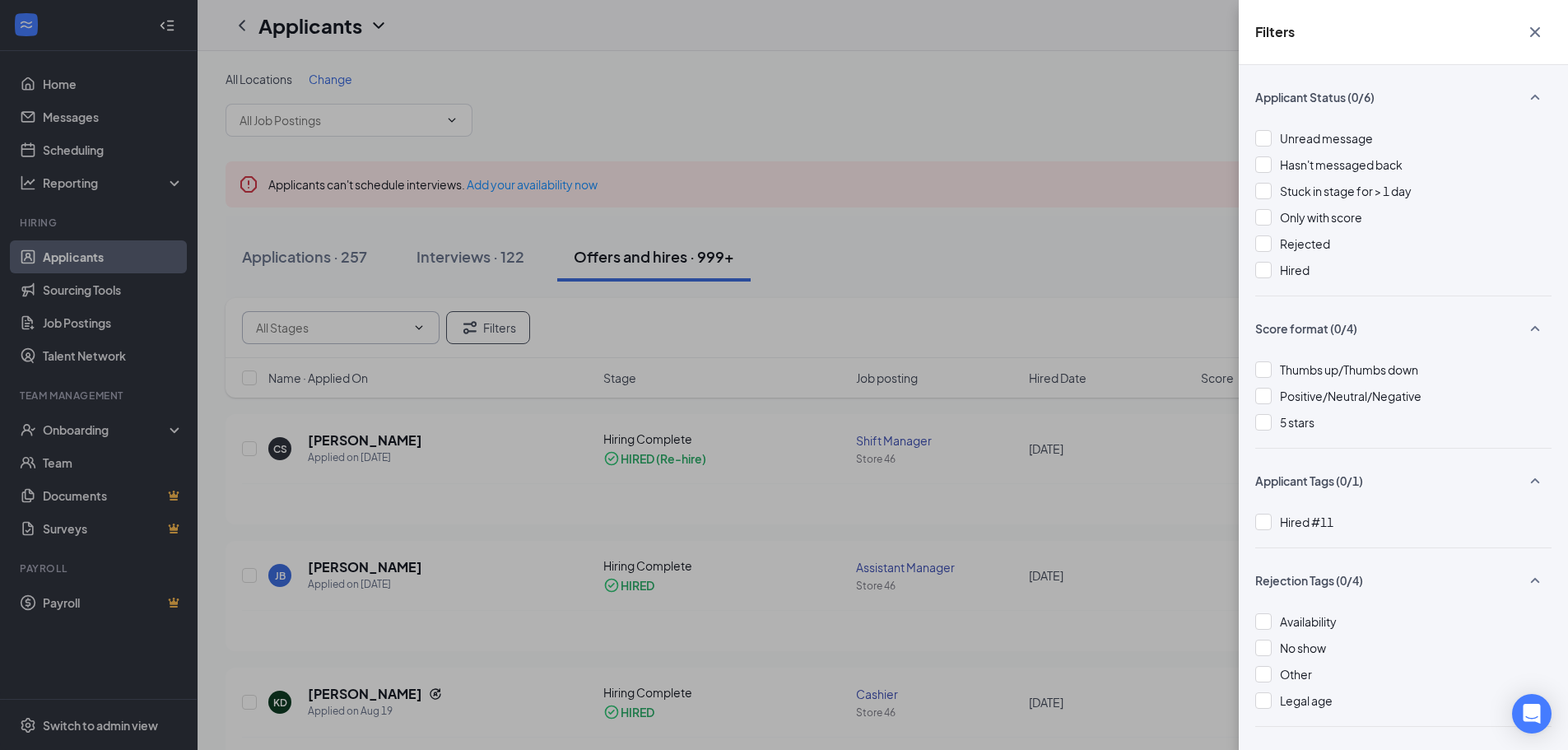
click at [1534, 23] on icon "Cross" at bounding box center [1535, 32] width 19 height 19
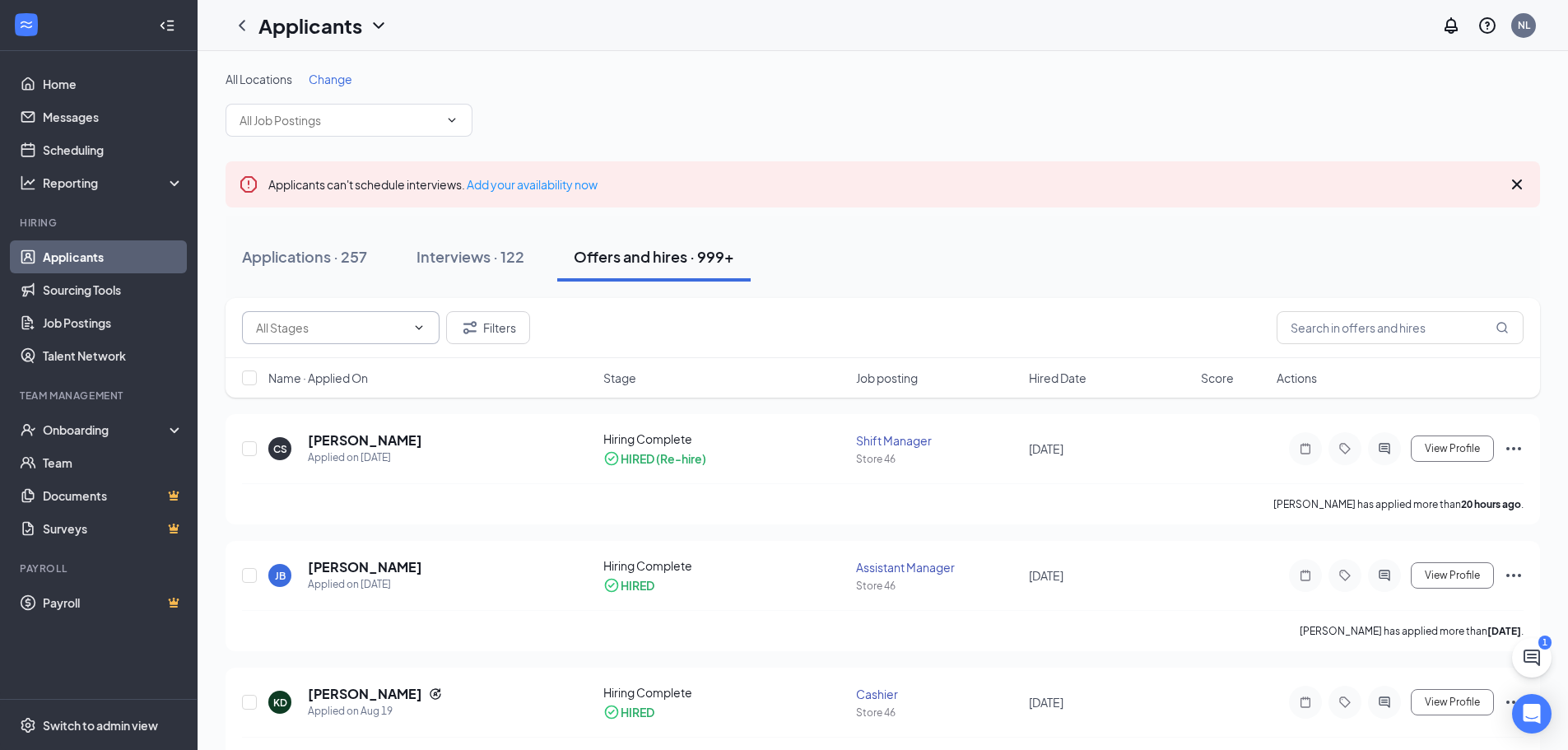
click at [418, 338] on span at bounding box center [341, 327] width 198 height 33
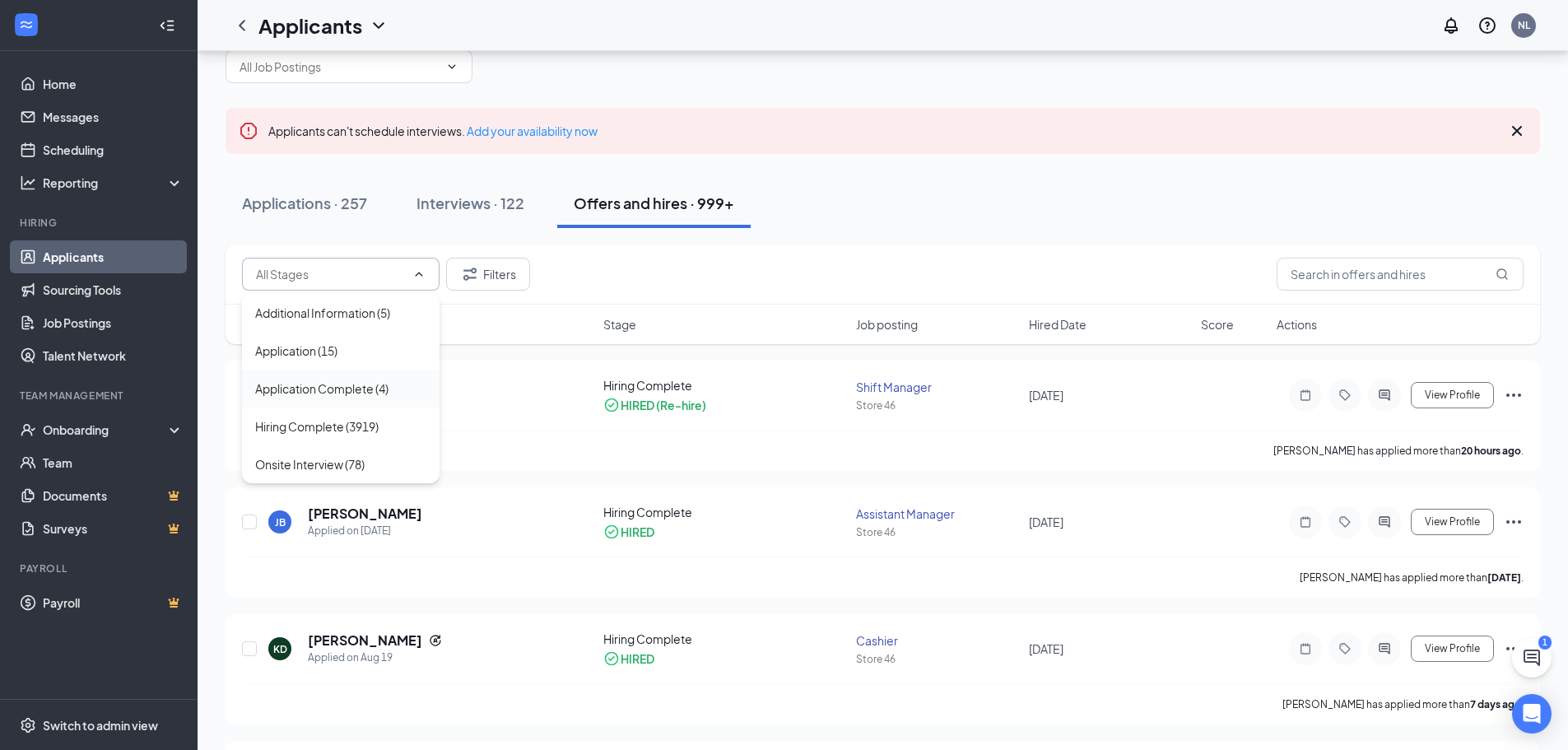
scroll to position [82, 0]
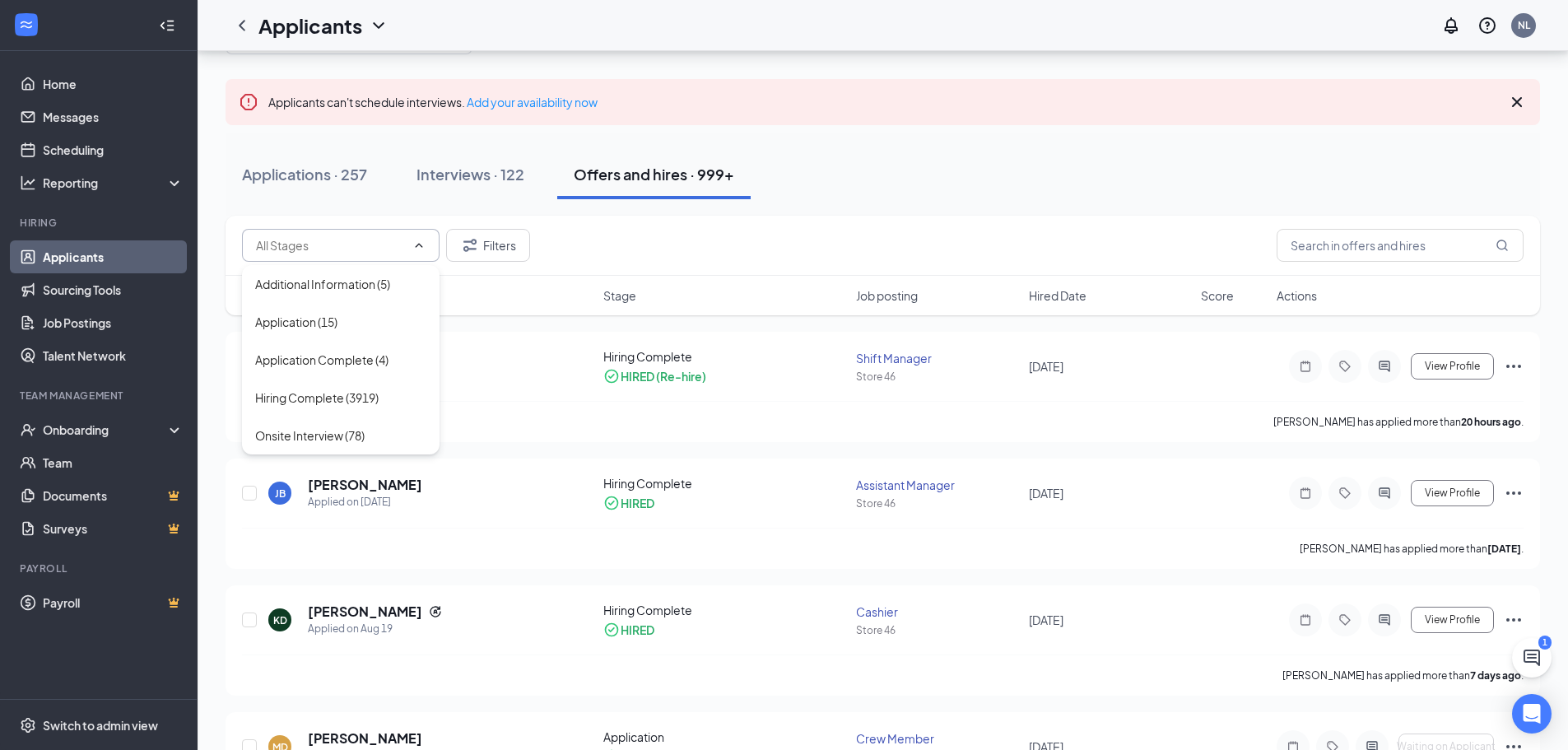
click at [726, 212] on div "Applications · 257 Interviews · 122 Offers and hires · 999+" at bounding box center [883, 174] width 1314 height 82
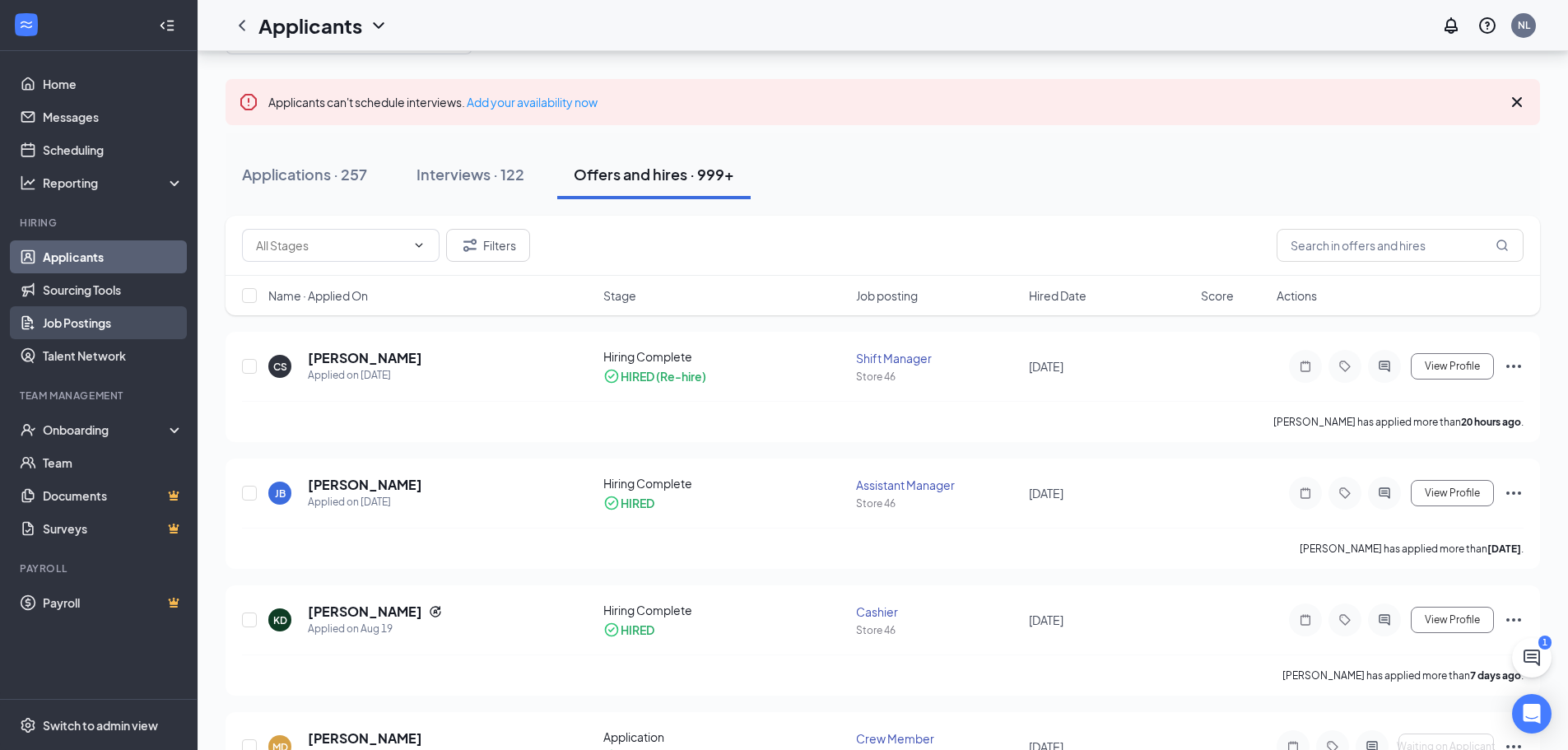
click at [96, 331] on link "Job Postings" at bounding box center [113, 322] width 141 height 33
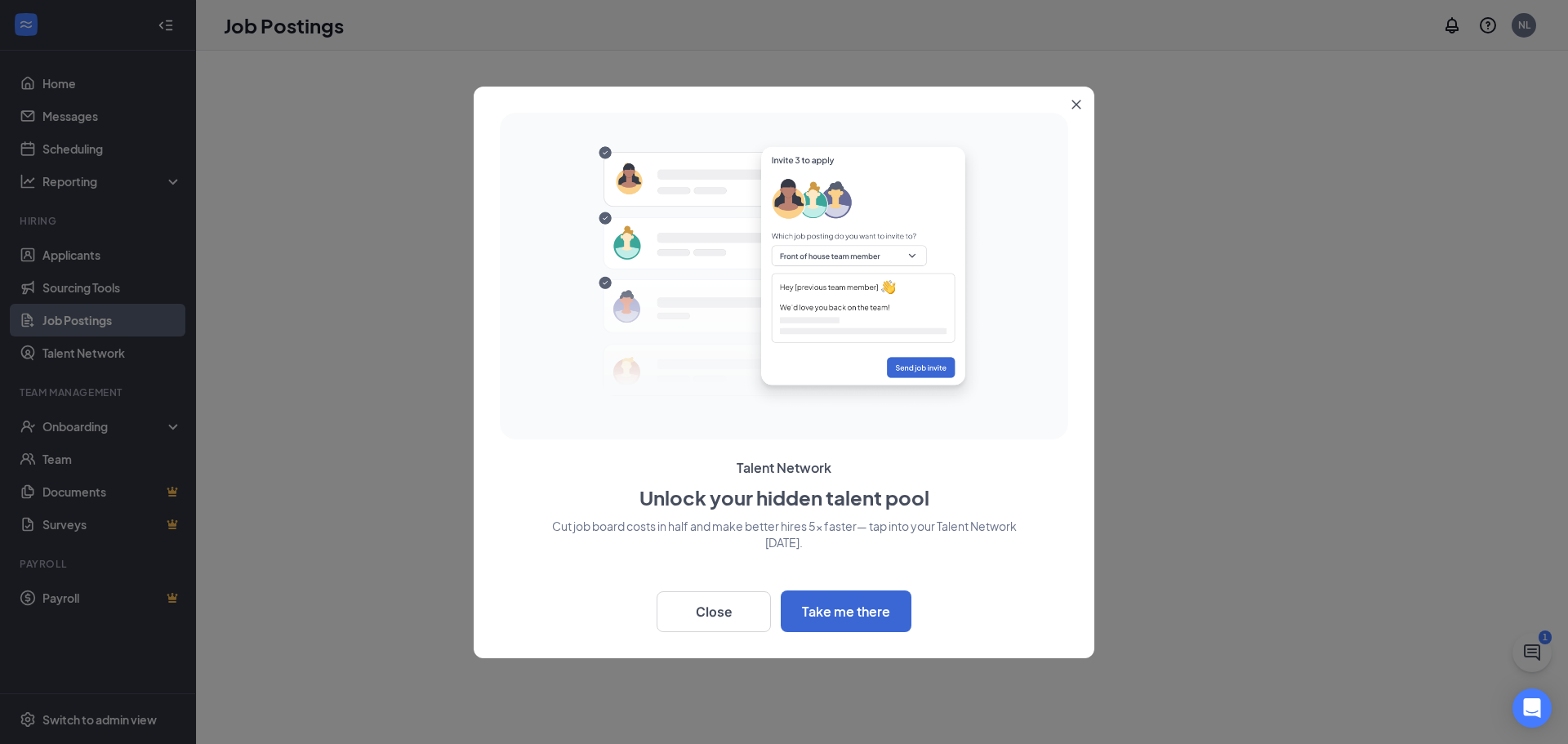
click at [107, 422] on div at bounding box center [784, 372] width 1568 height 744
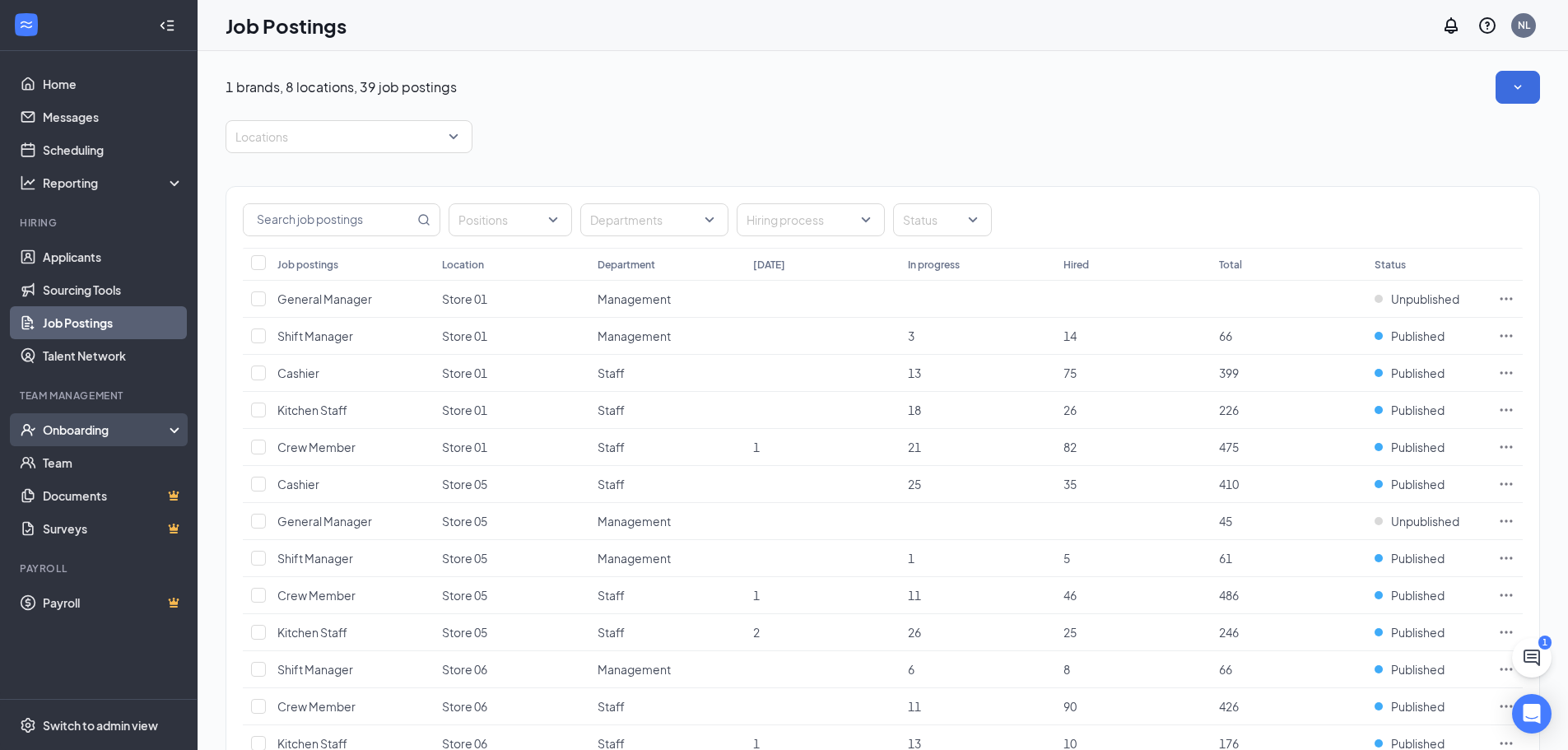
click at [124, 428] on div "Onboarding" at bounding box center [105, 430] width 126 height 16
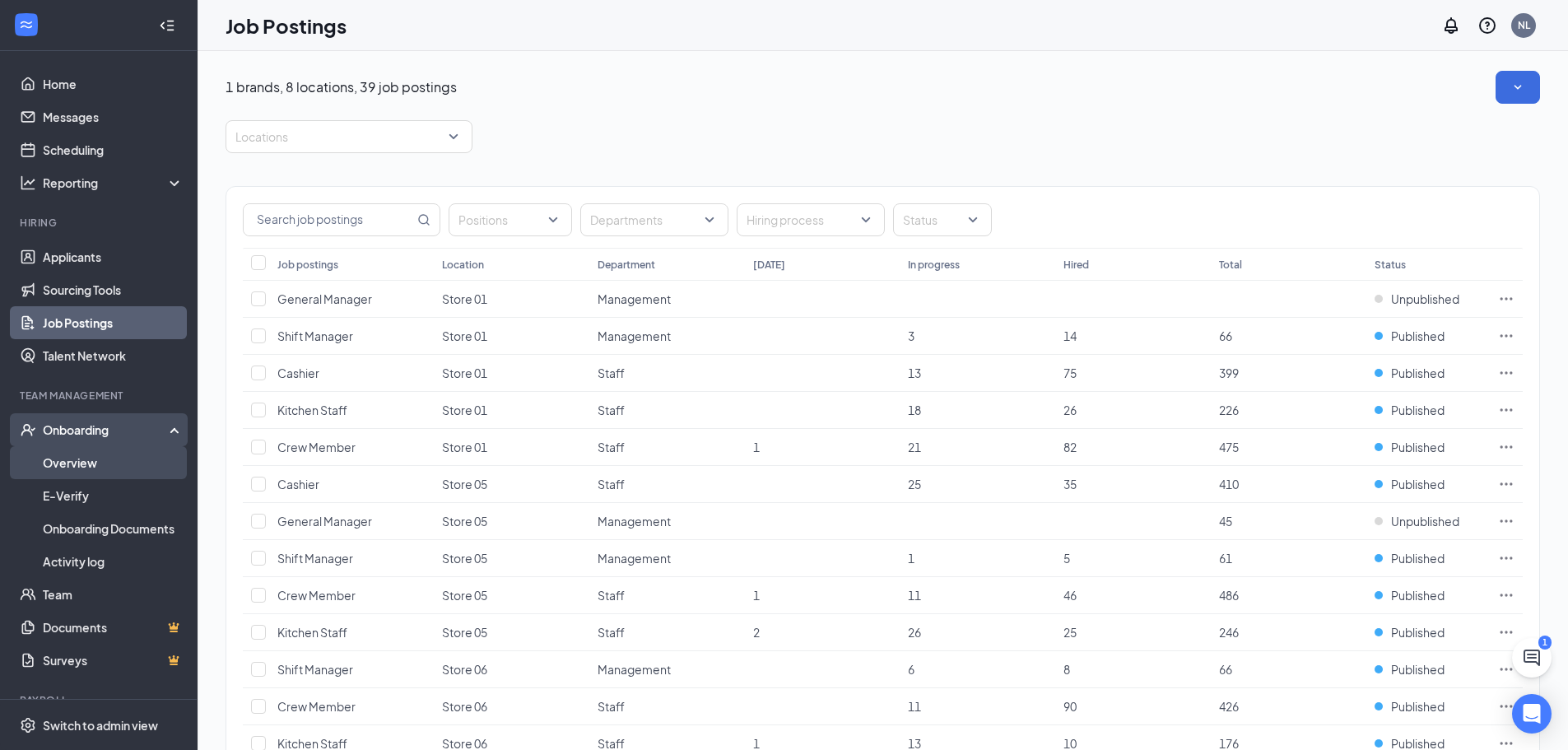
click at [121, 464] on link "Overview" at bounding box center [113, 462] width 141 height 33
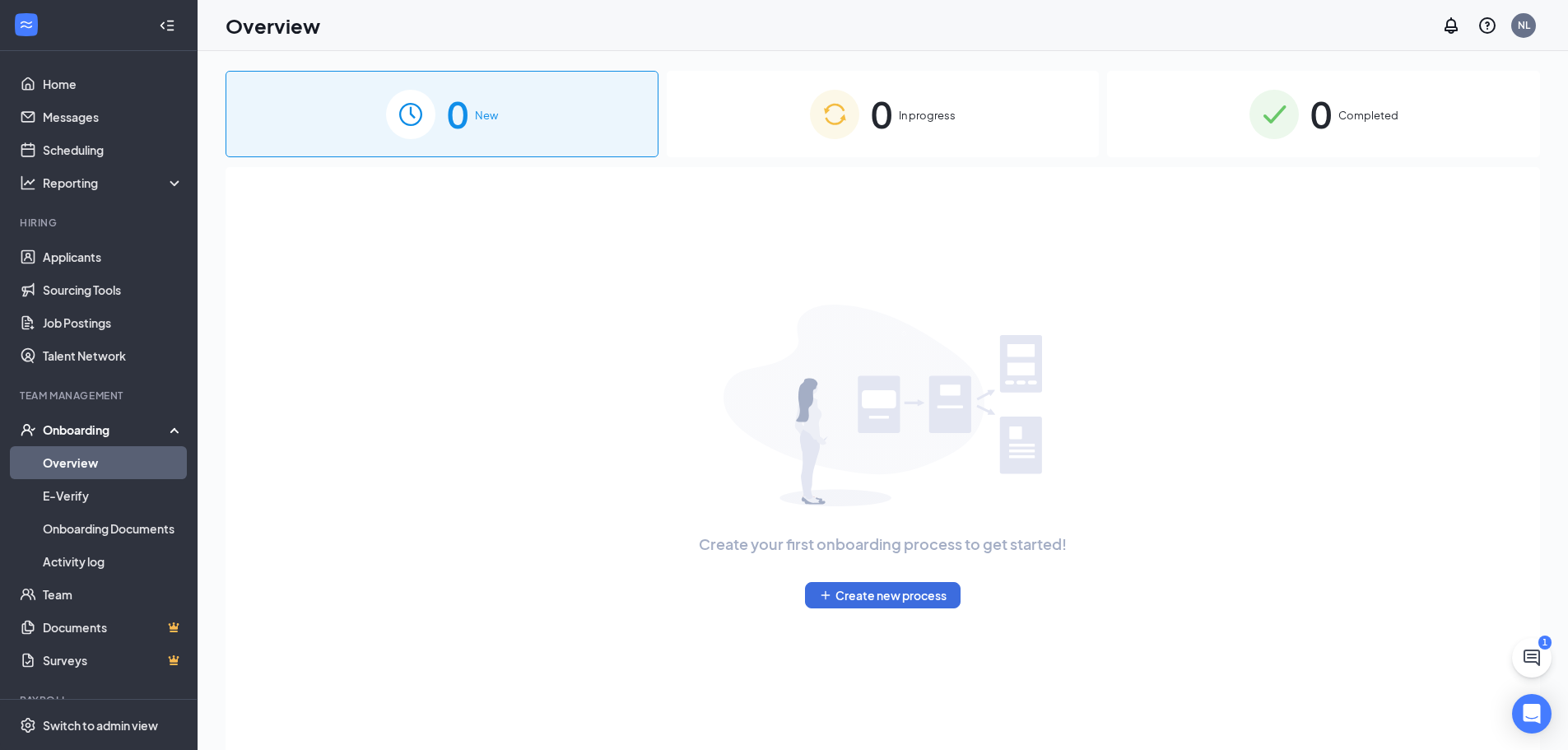
scroll to position [59, 0]
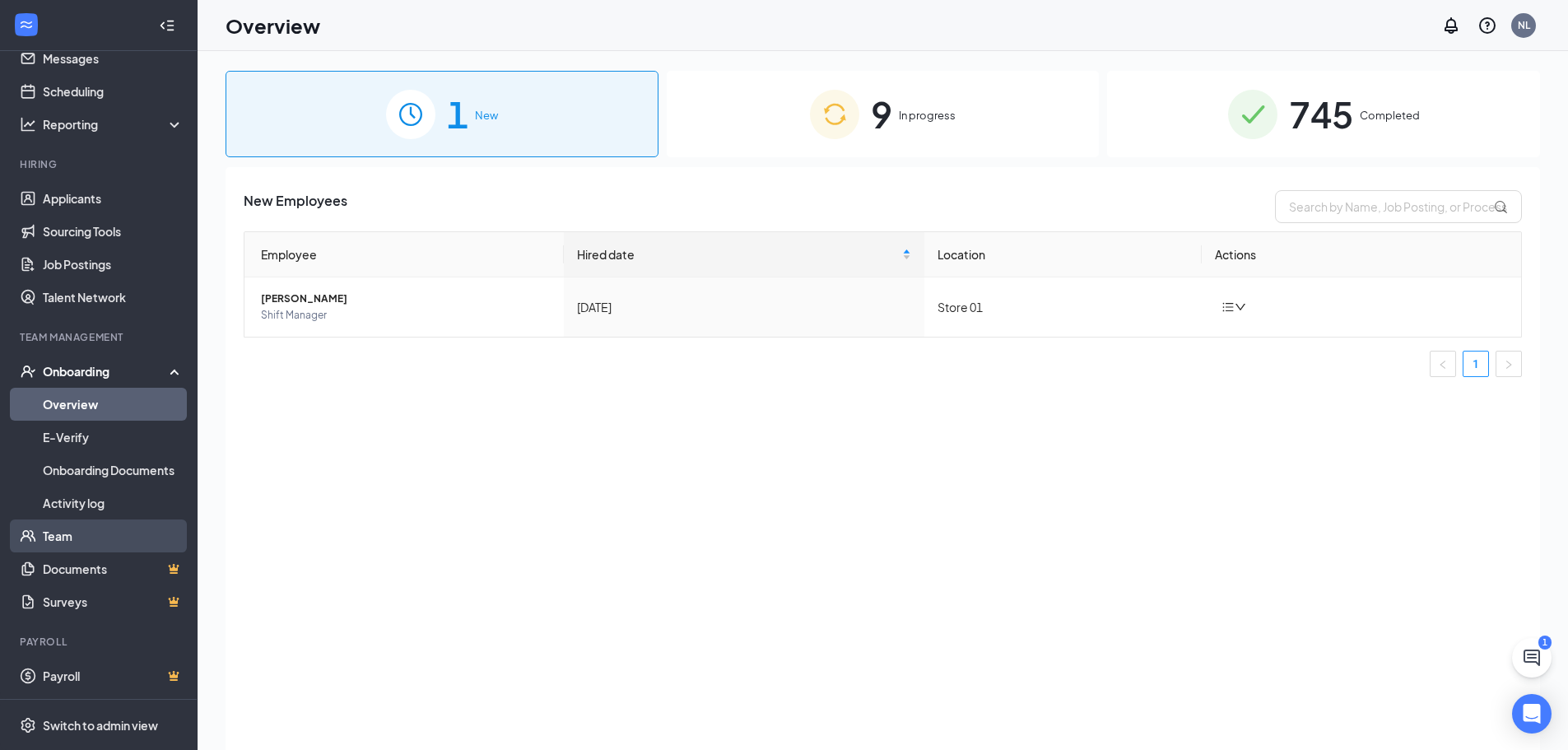
click at [96, 546] on link "Team" at bounding box center [113, 536] width 141 height 33
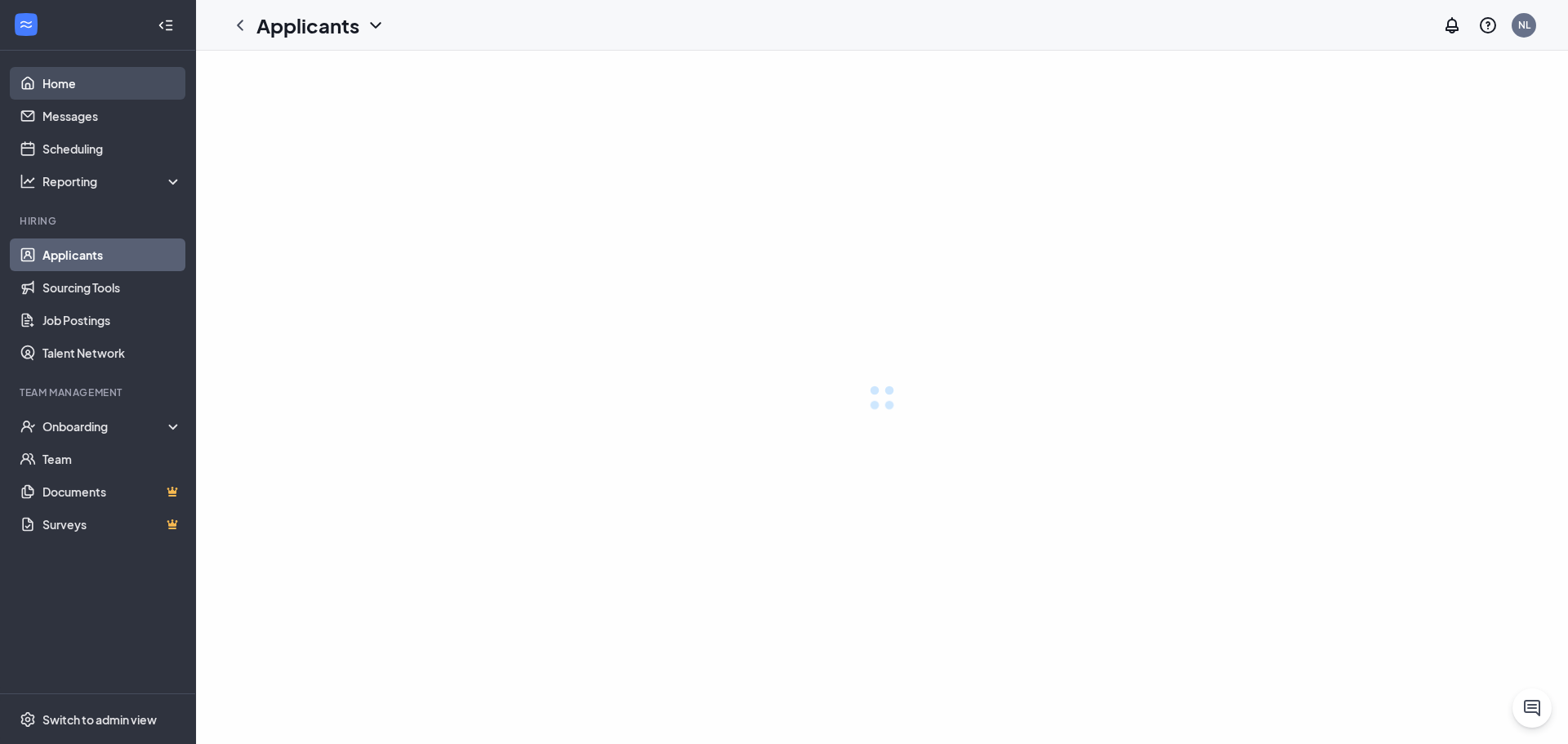
click at [68, 79] on link "Home" at bounding box center [112, 83] width 140 height 33
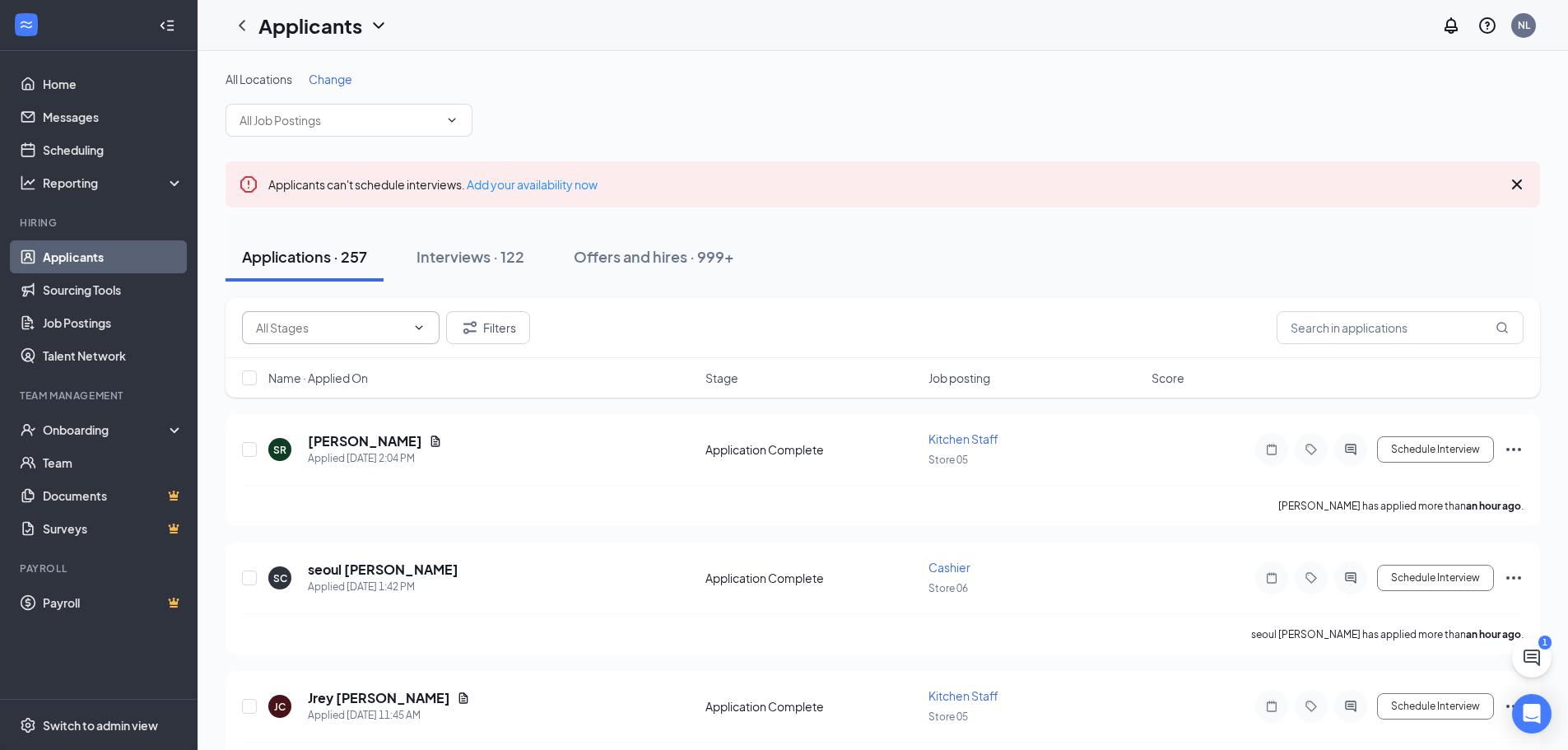
click at [426, 323] on span at bounding box center [341, 327] width 198 height 33
click at [630, 264] on div "Offers and hires · 999+" at bounding box center [654, 256] width 160 height 20
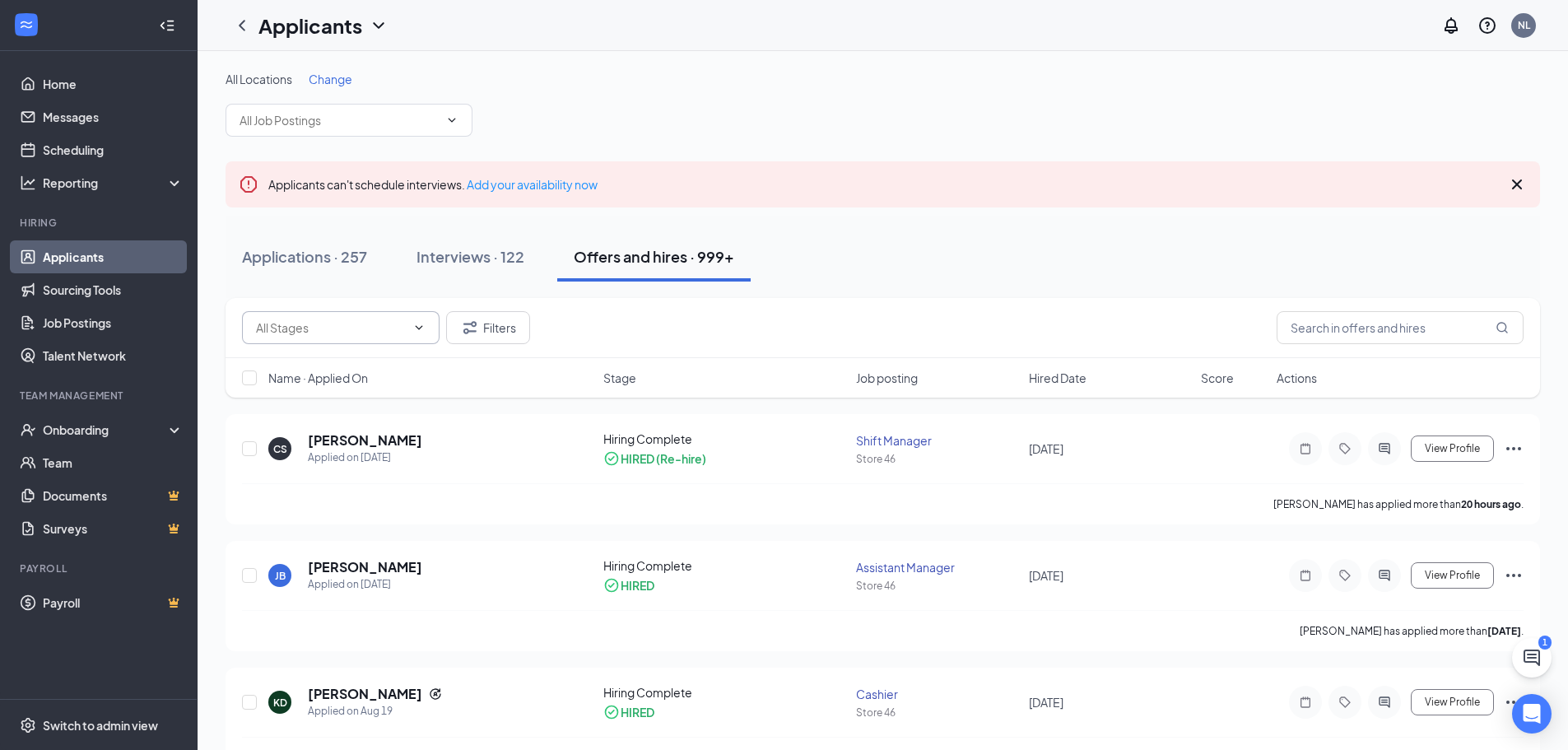
click at [421, 331] on icon "ChevronDown" at bounding box center [419, 328] width 14 height 14
click at [418, 330] on icon "ChevronUp" at bounding box center [419, 328] width 14 height 14
click at [511, 340] on button "Filters" at bounding box center [487, 327] width 84 height 33
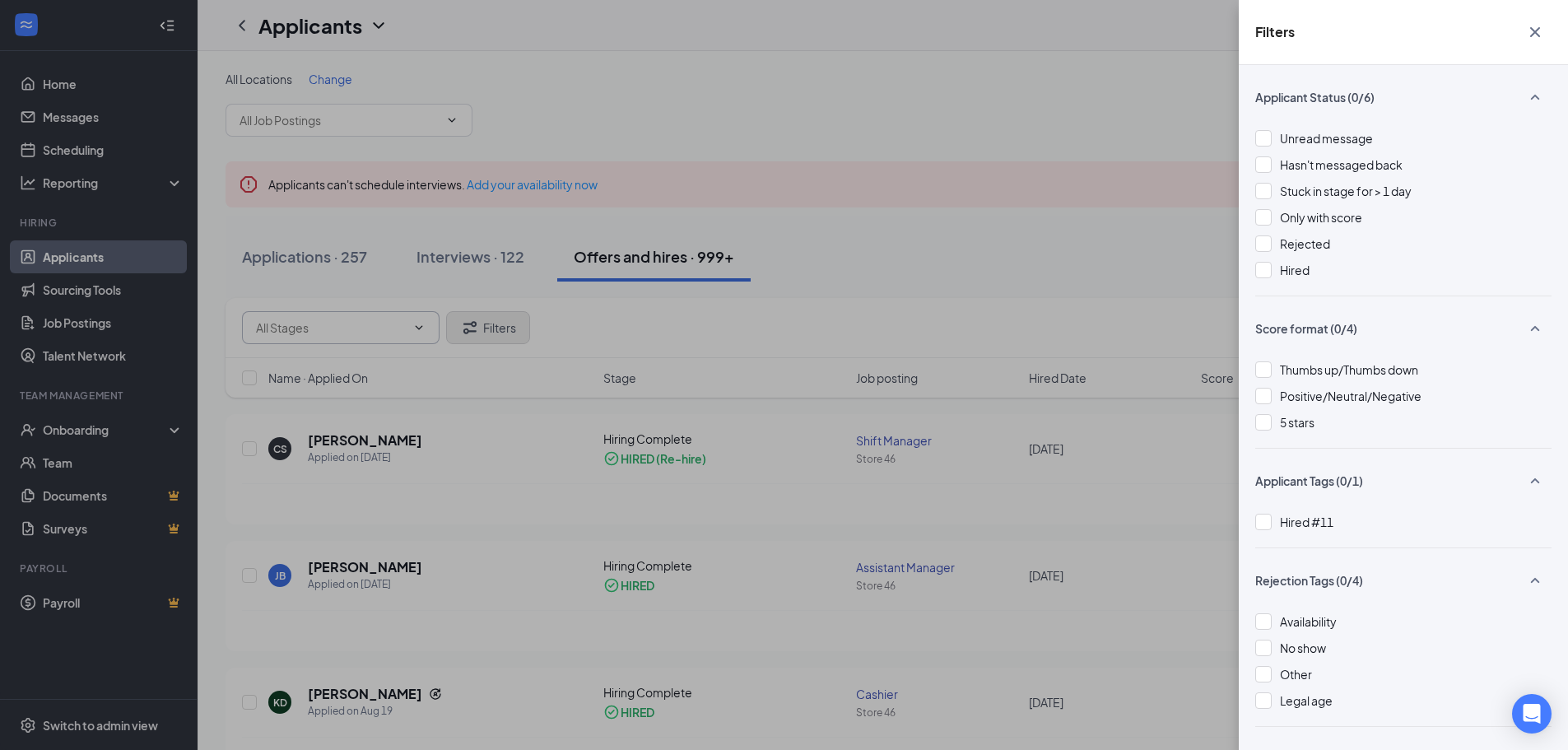
click at [511, 340] on div "Filters Applicant Status (0/6) Unread message Hasn't messaged back Stuck in sta…" at bounding box center [784, 375] width 1568 height 750
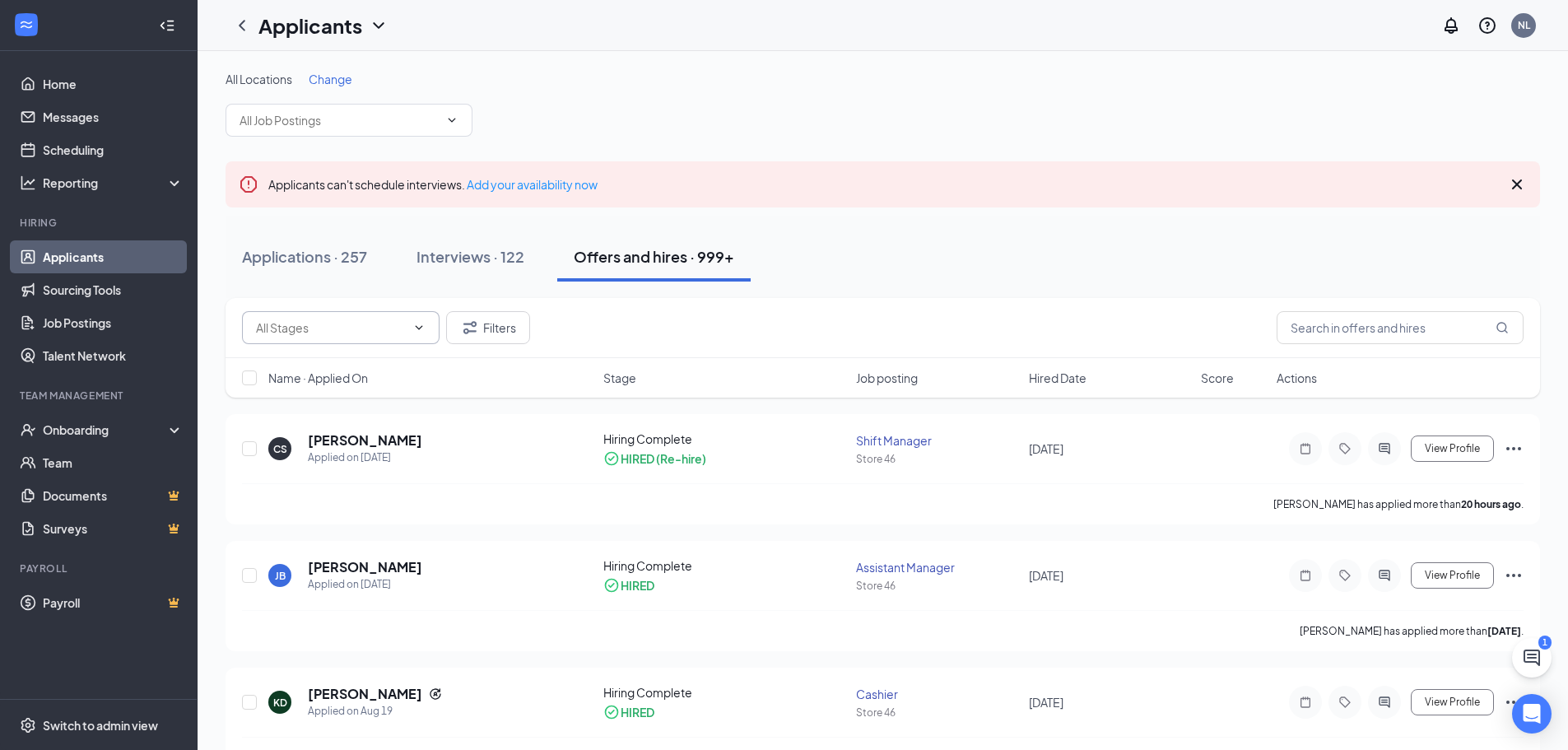
click at [406, 333] on span at bounding box center [341, 327] width 198 height 33
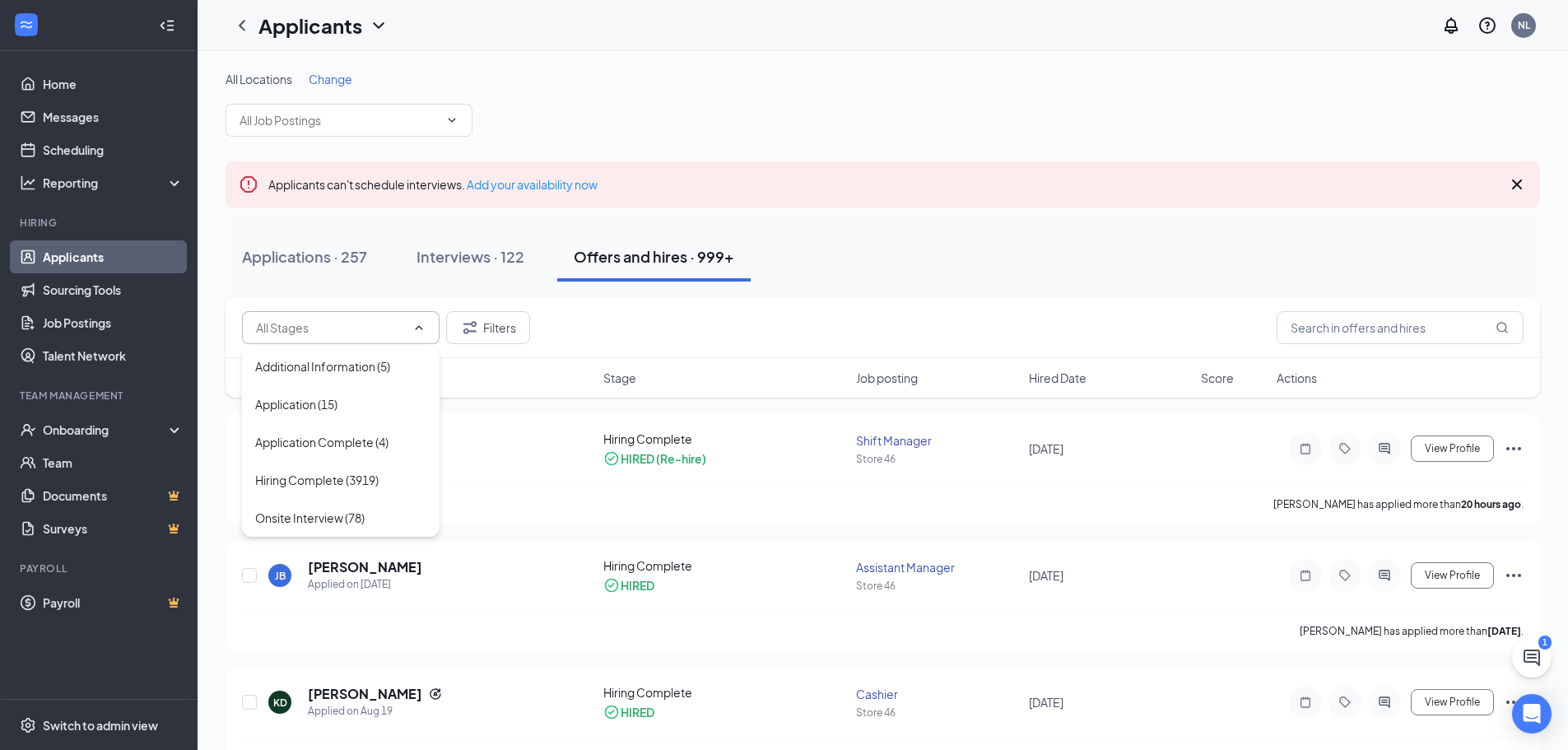
click at [406, 333] on span at bounding box center [341, 327] width 198 height 33
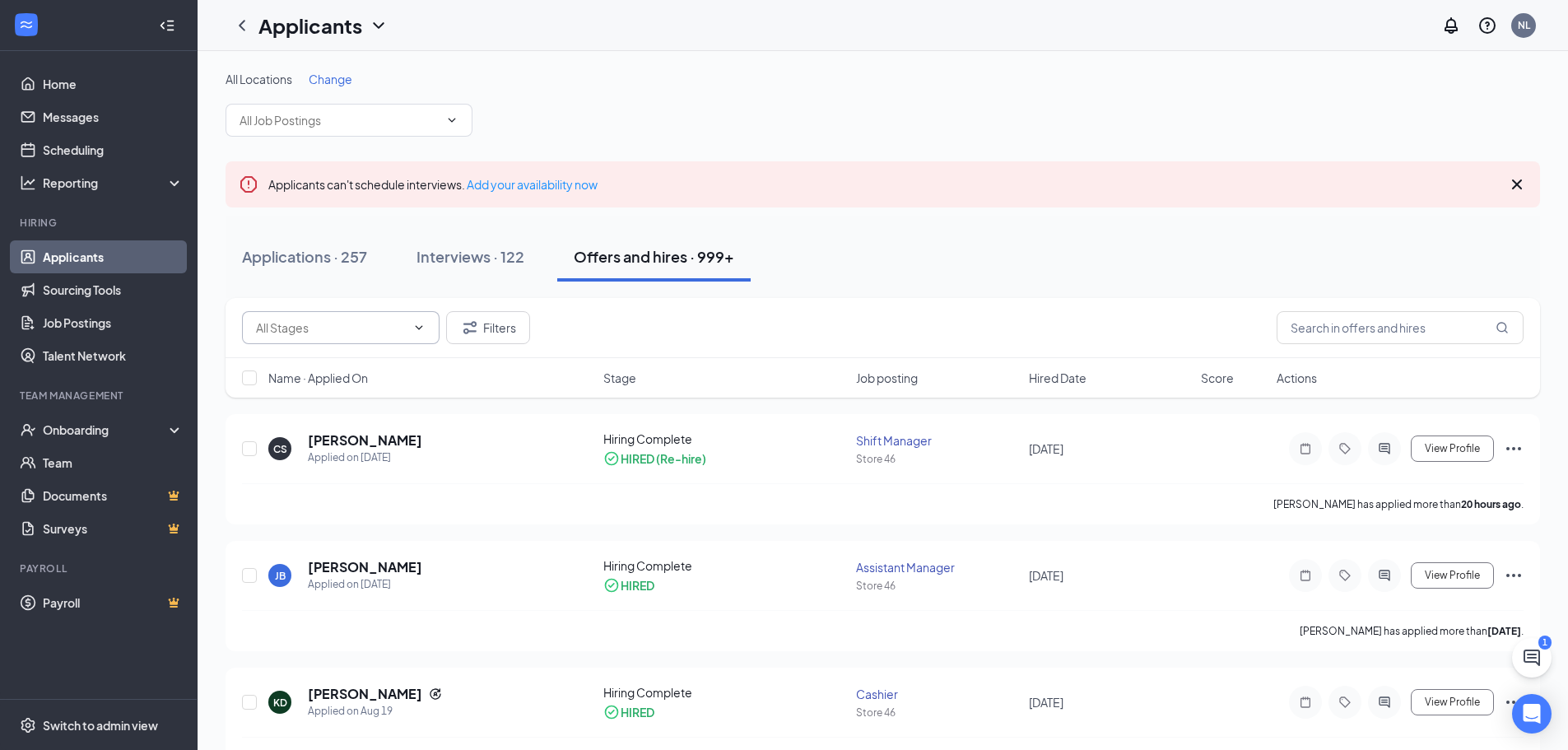
click at [390, 327] on input "text" at bounding box center [330, 327] width 150 height 18
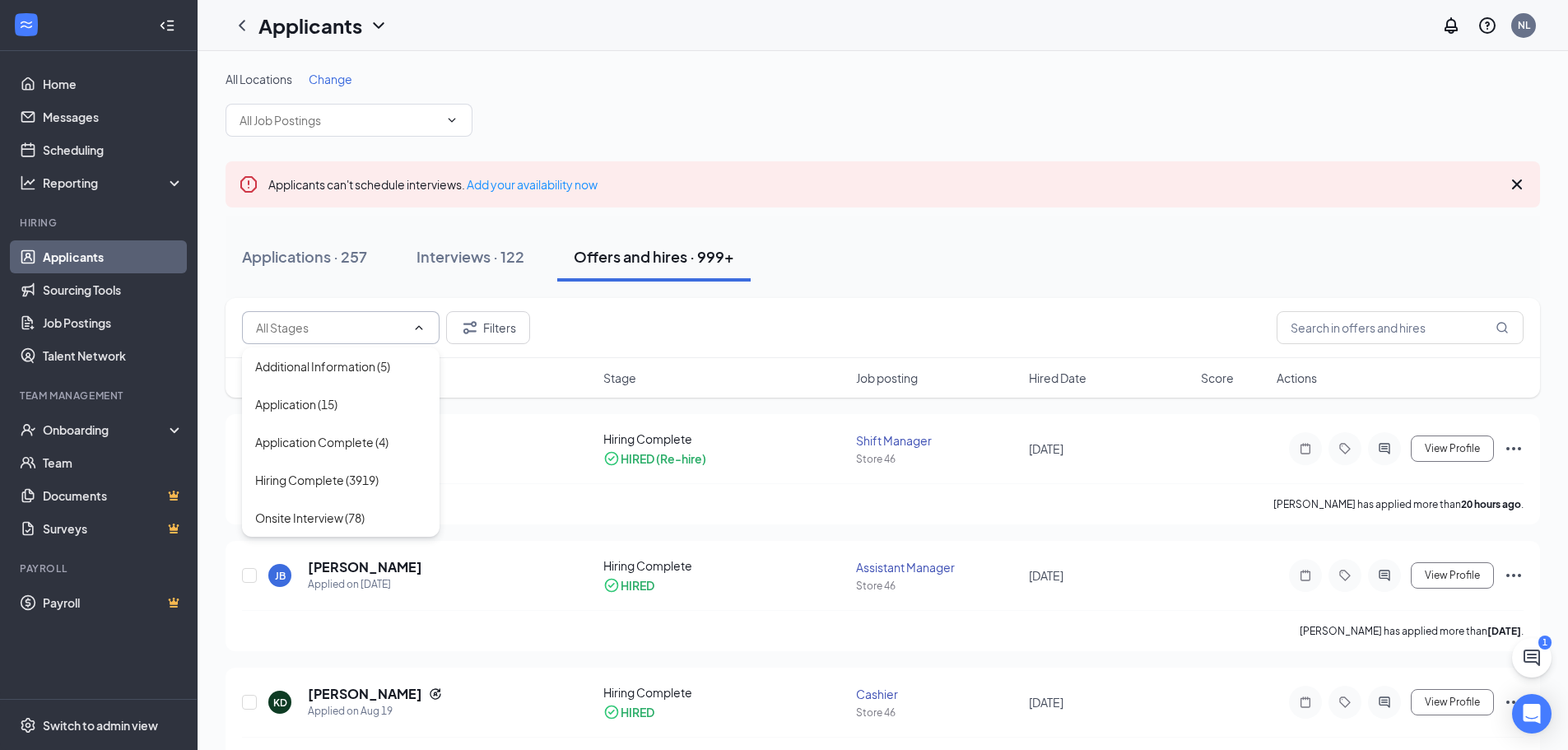
click at [421, 327] on icon "ChevronUp" at bounding box center [419, 328] width 14 height 14
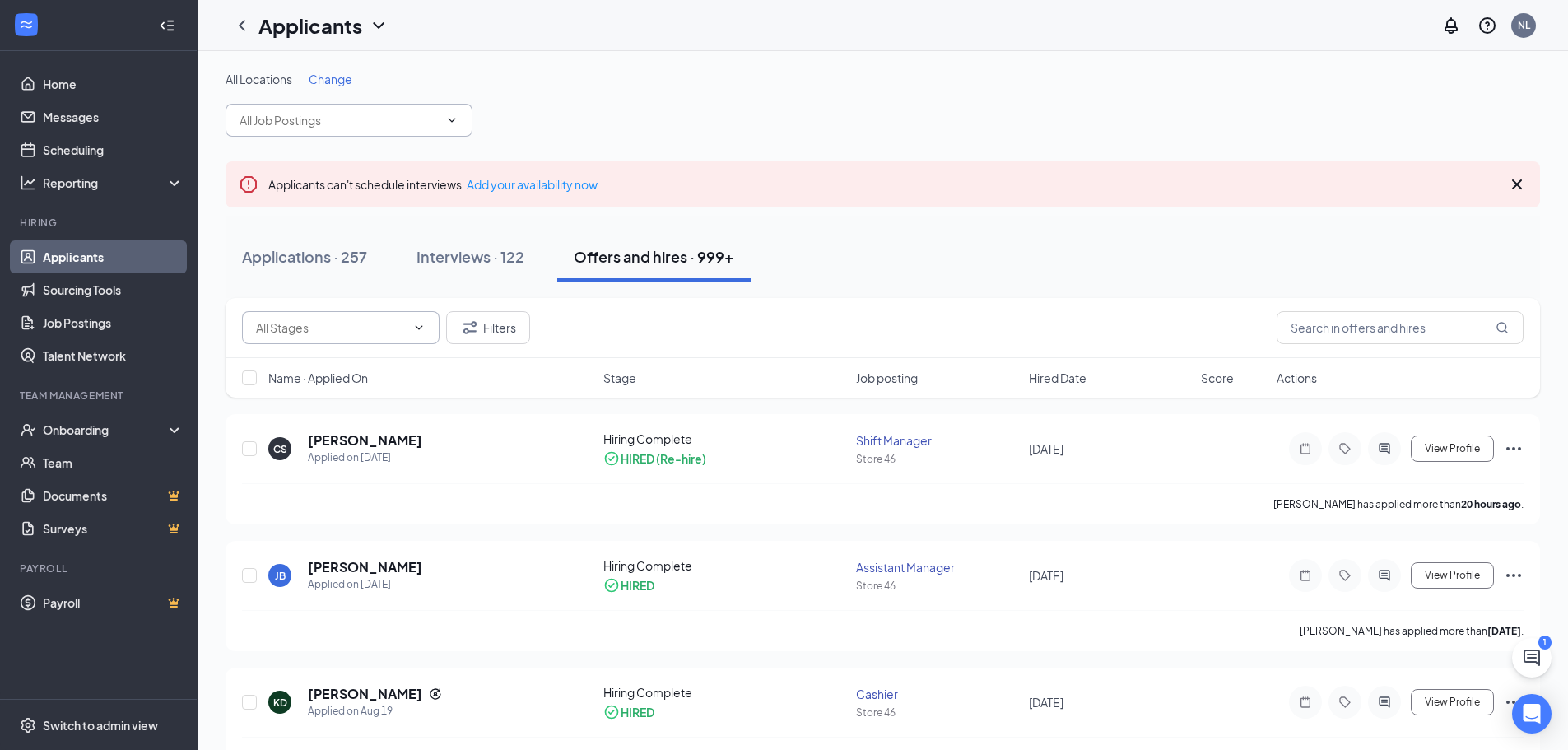
click at [455, 118] on icon "ChevronDown" at bounding box center [453, 121] width 14 height 14
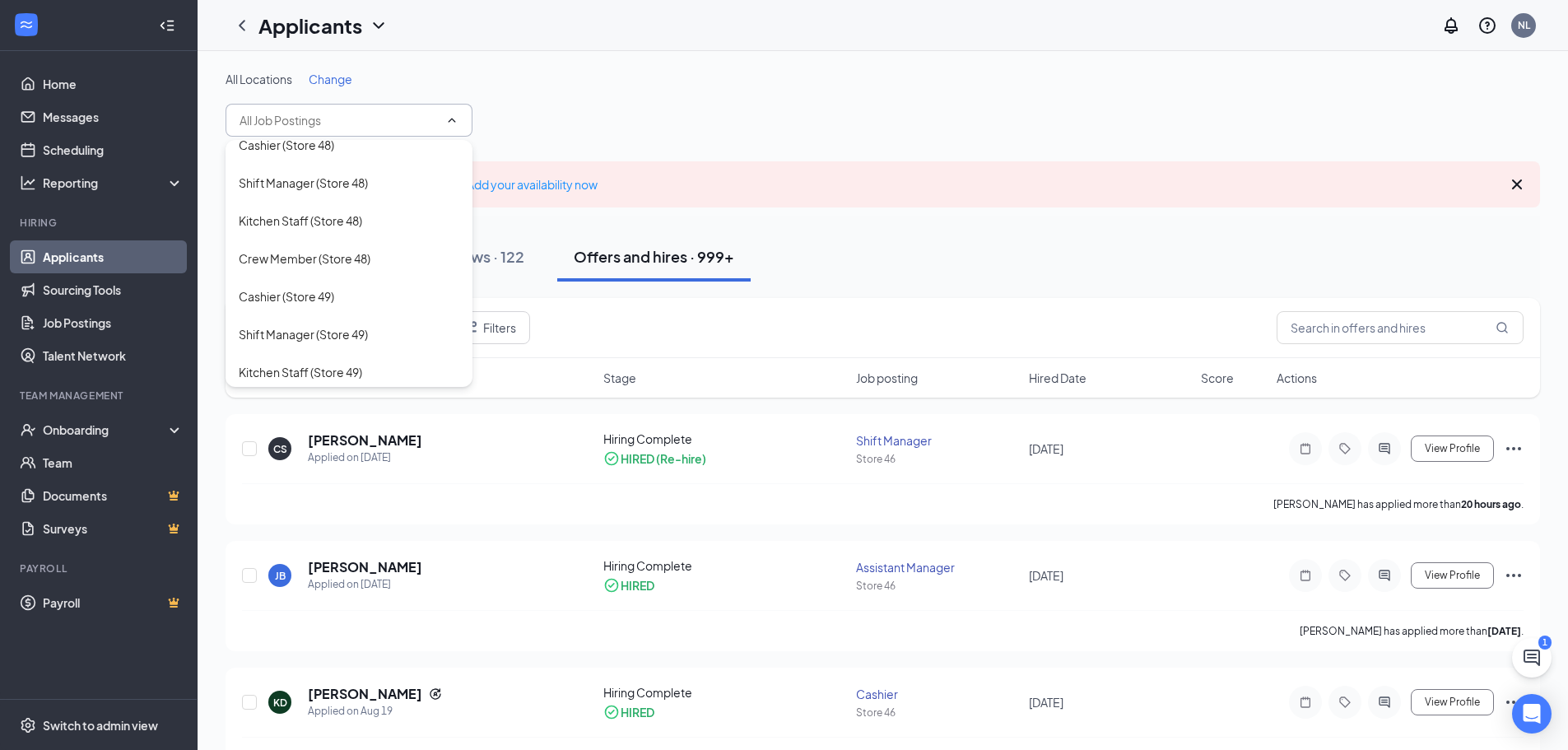
scroll to position [1148, 0]
click at [334, 306] on div "Crew Member (Store 48)" at bounding box center [304, 298] width 132 height 18
type input "Crew Member (Store 48)"
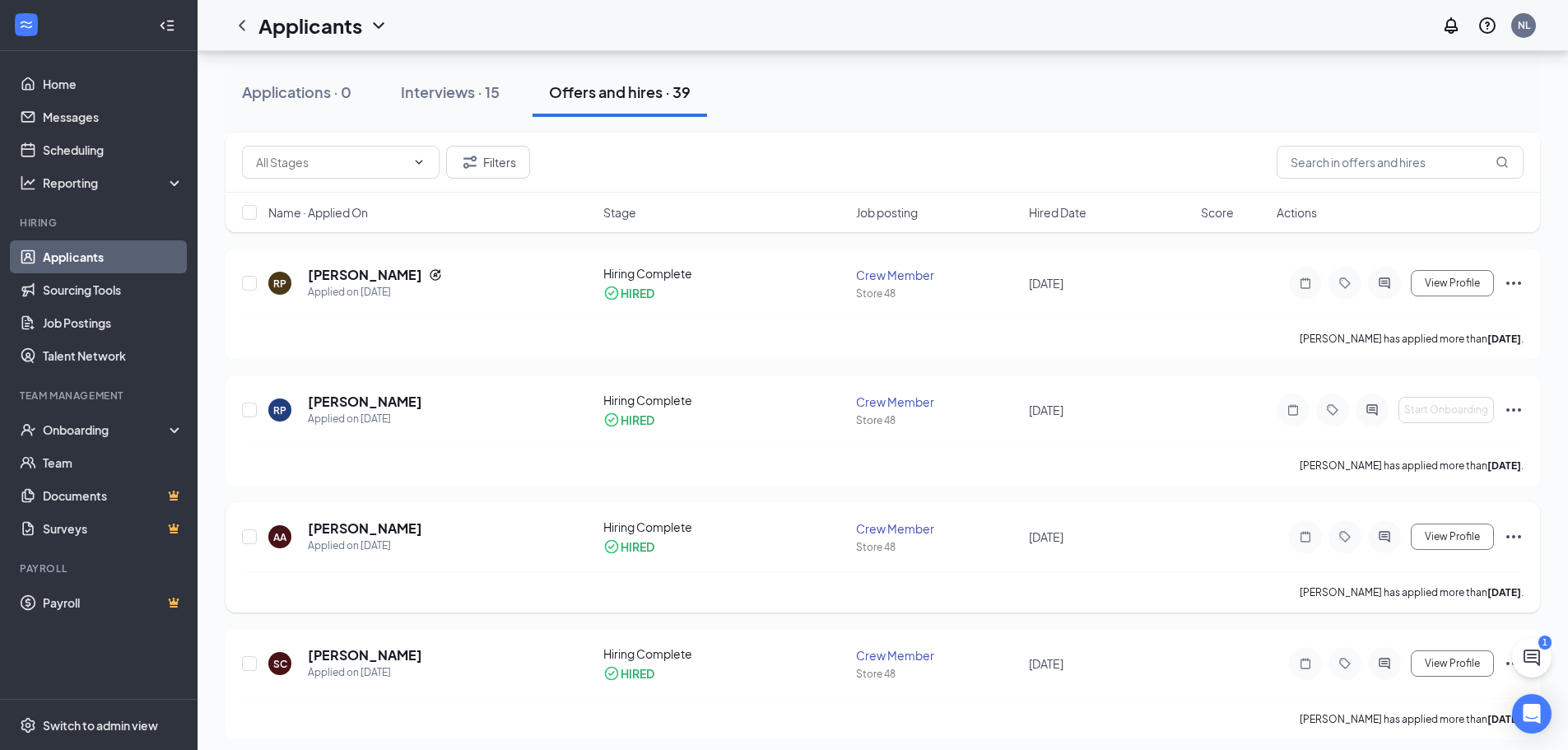
scroll to position [1153, 0]
